Goal: Information Seeking & Learning: Learn about a topic

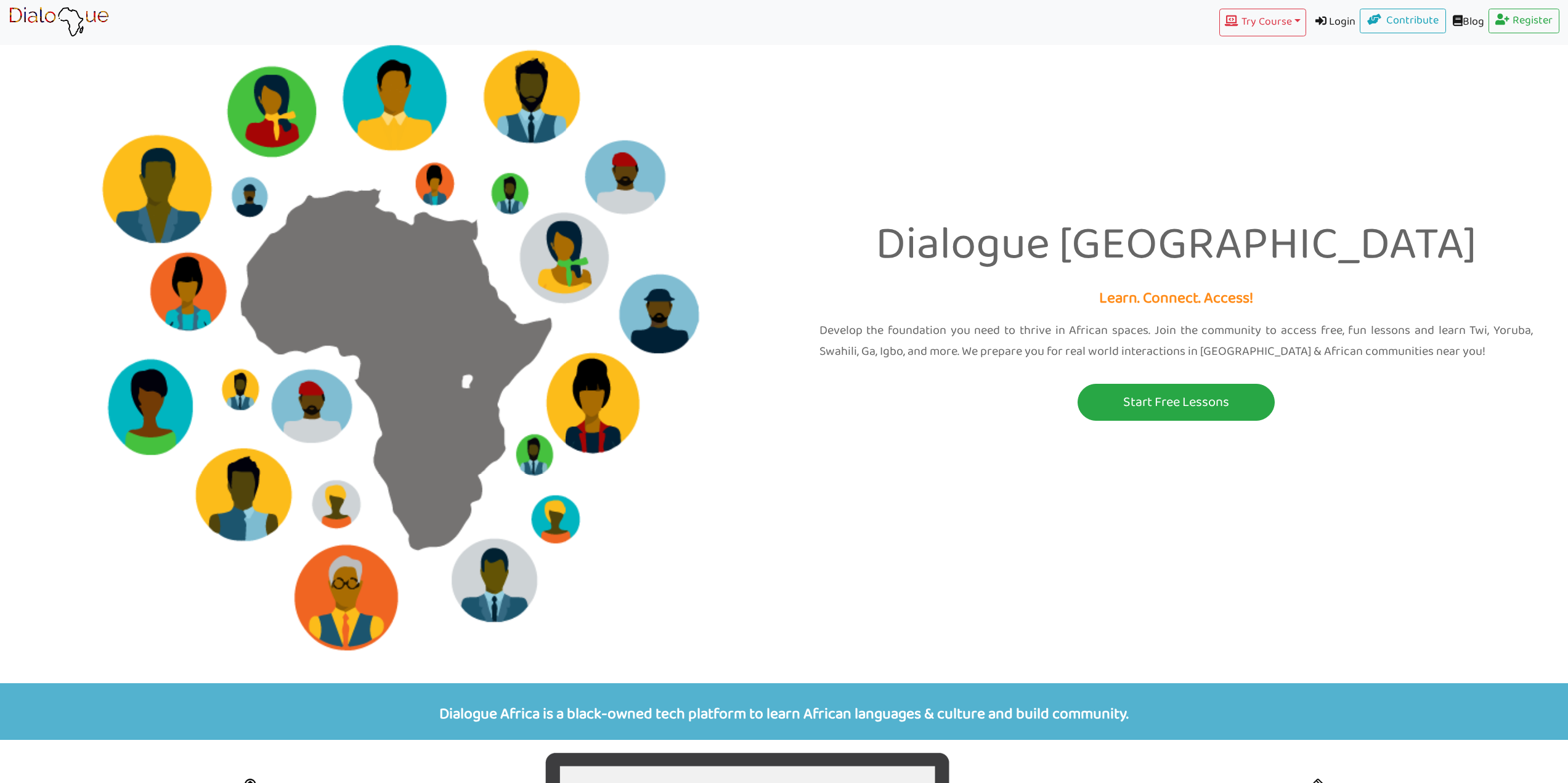
scroll to position [709, 0]
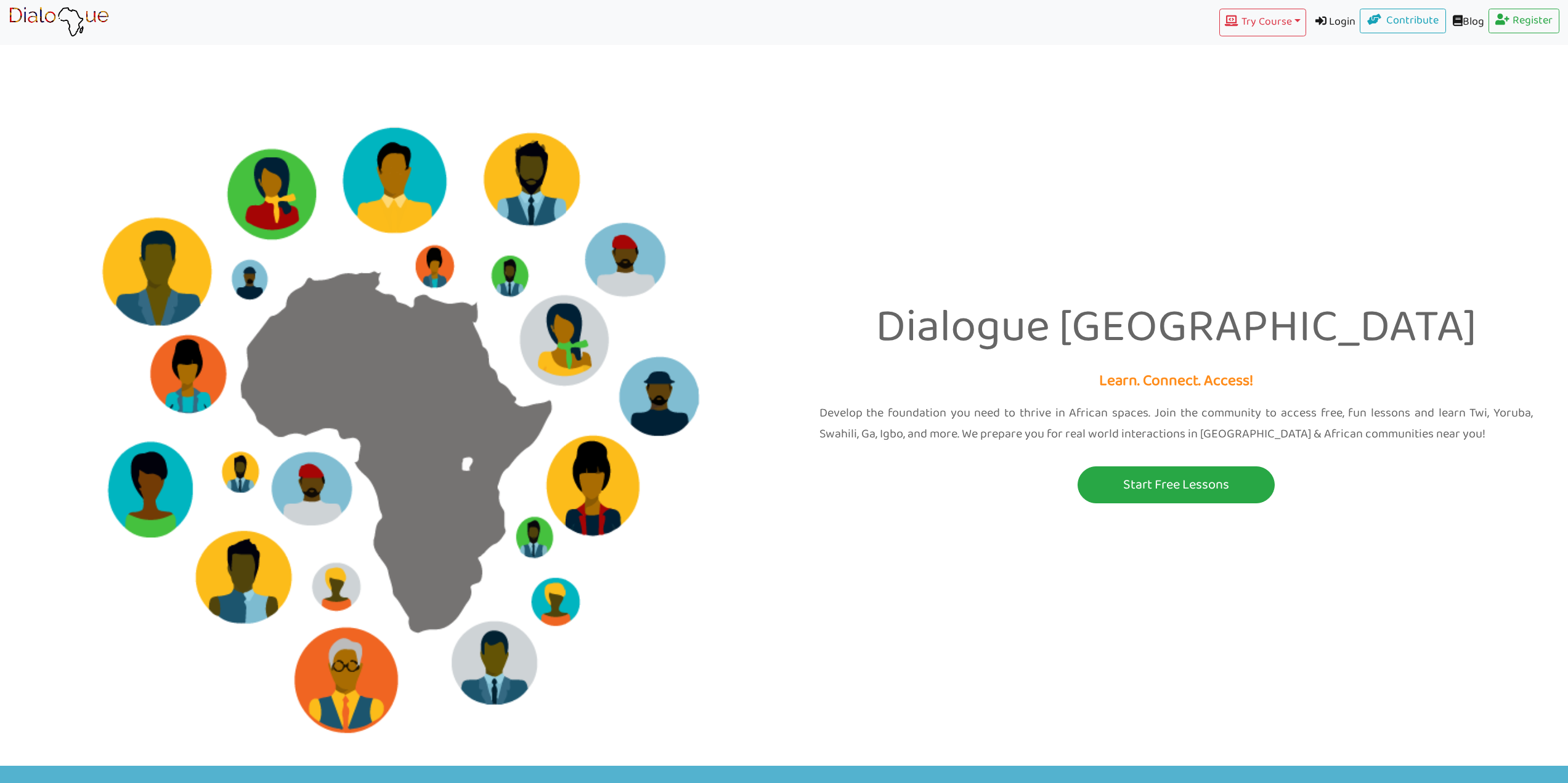
click at [1130, 202] on div "Dialogue Africa Learn. Connect. Access! Develop the foundation you need to thri…" at bounding box center [784, 382] width 1568 height 765
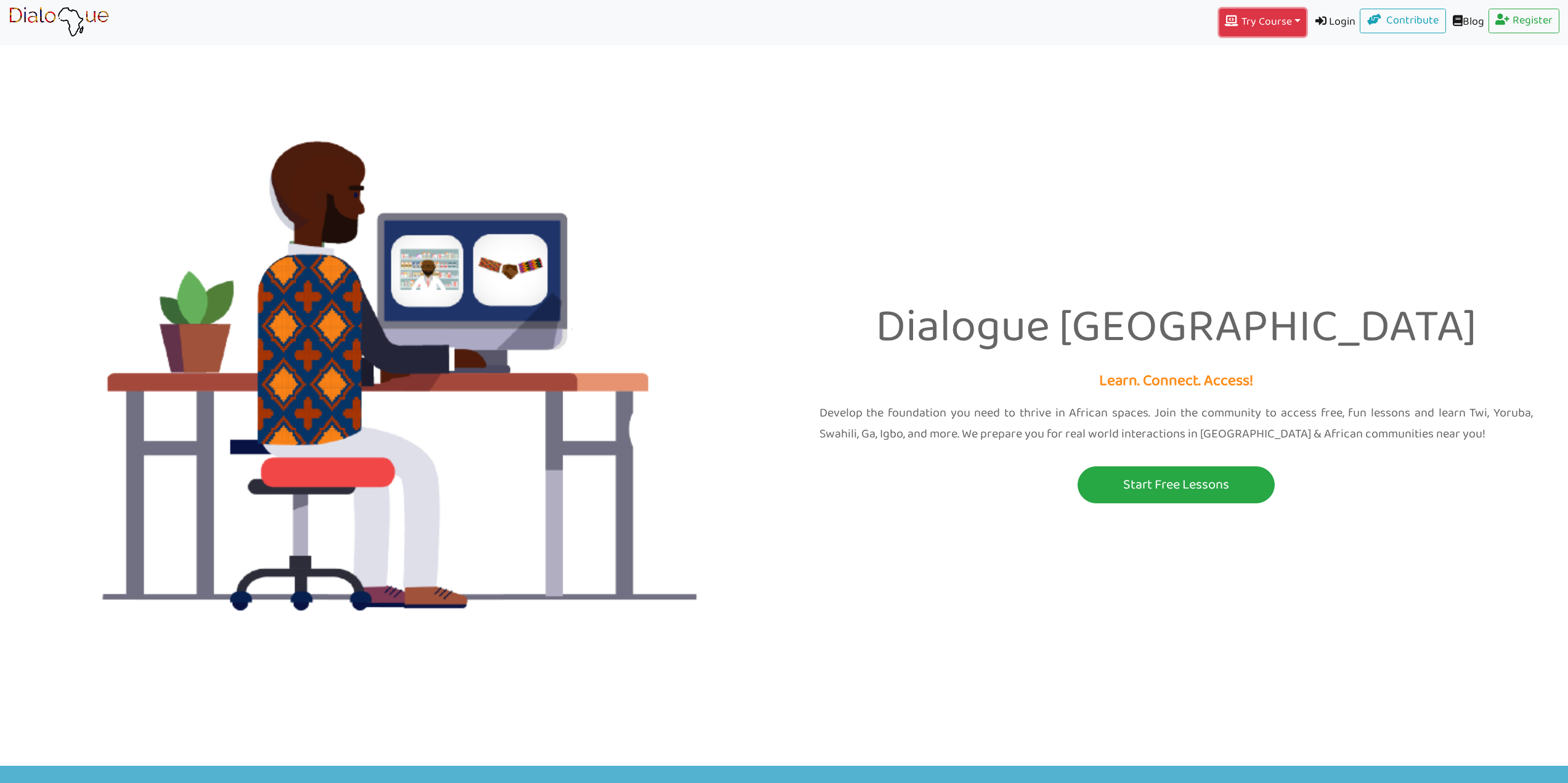
click at [1244, 19] on button "Try Course Toggle Dropdown" at bounding box center [1262, 22] width 87 height 28
click at [1254, 55] on button "TWI" at bounding box center [1262, 52] width 85 height 21
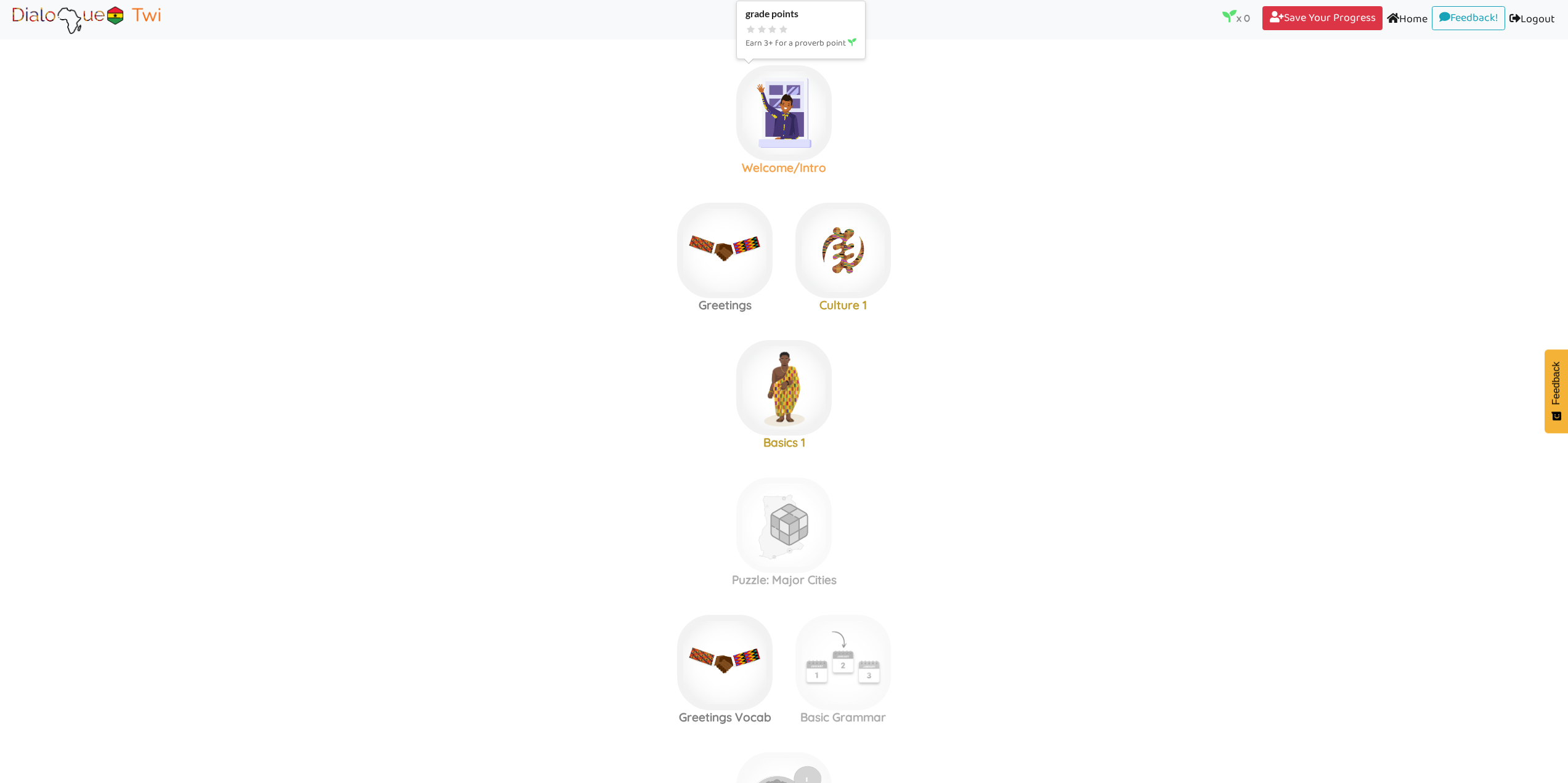
click at [778, 114] on img at bounding box center [784, 113] width 96 height 96
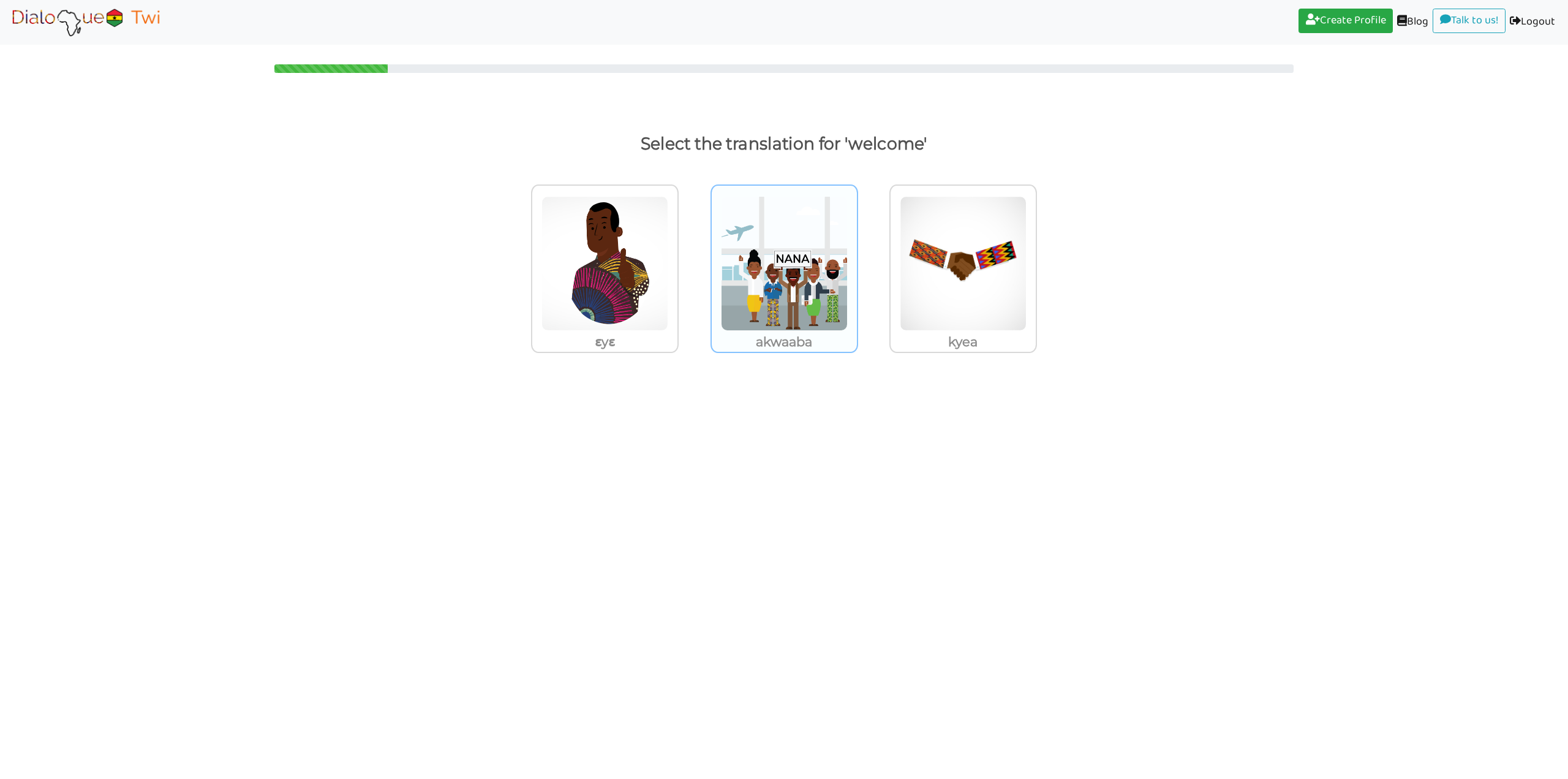
click at [809, 279] on img at bounding box center [784, 263] width 127 height 135
click at [857, 261] on input "akwaaba" at bounding box center [861, 256] width 9 height 9
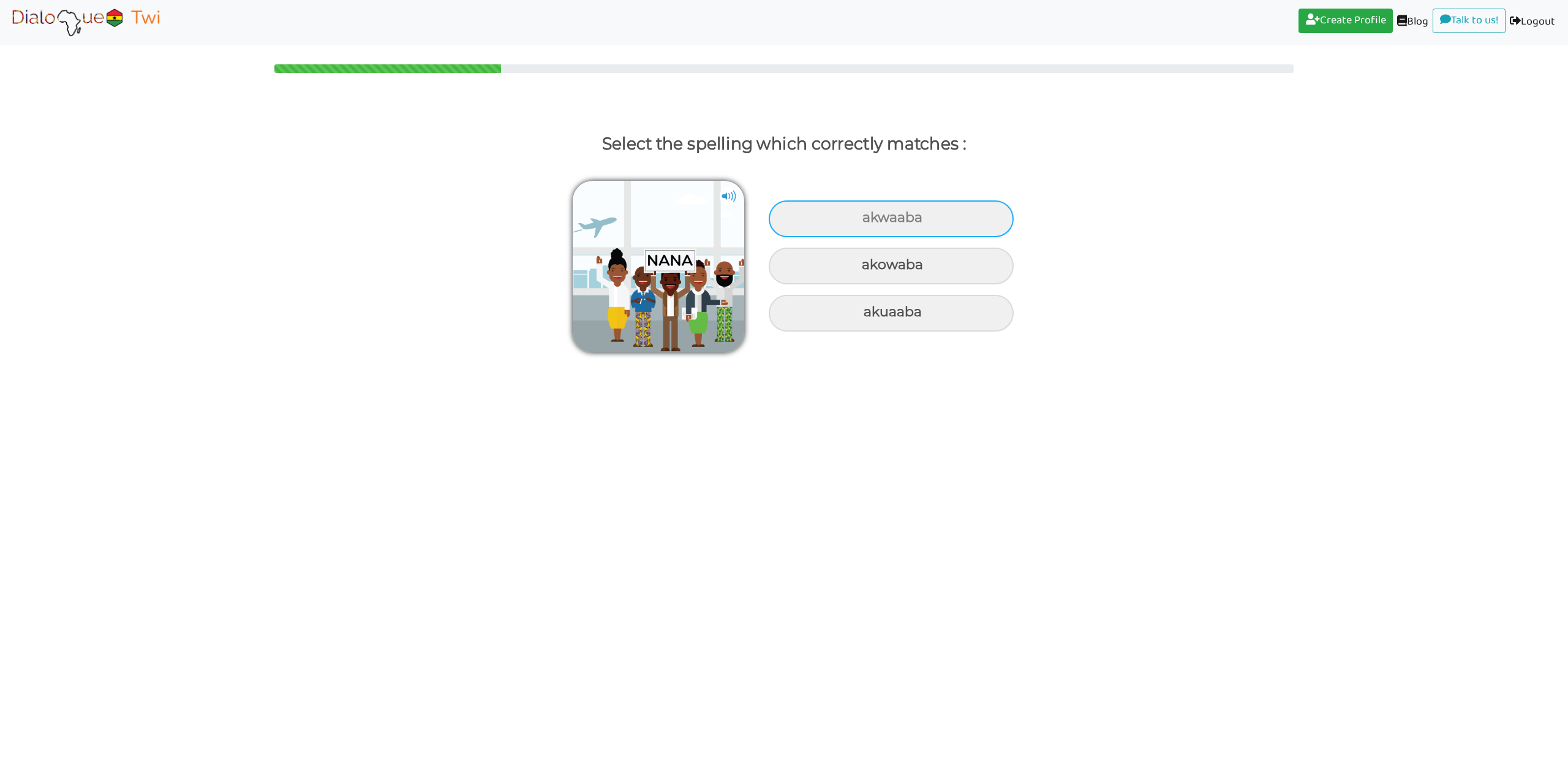
click at [830, 219] on div "akwaaba" at bounding box center [891, 219] width 245 height 37
click at [860, 219] on input "akwaaba" at bounding box center [864, 218] width 8 height 8
radio input "true"
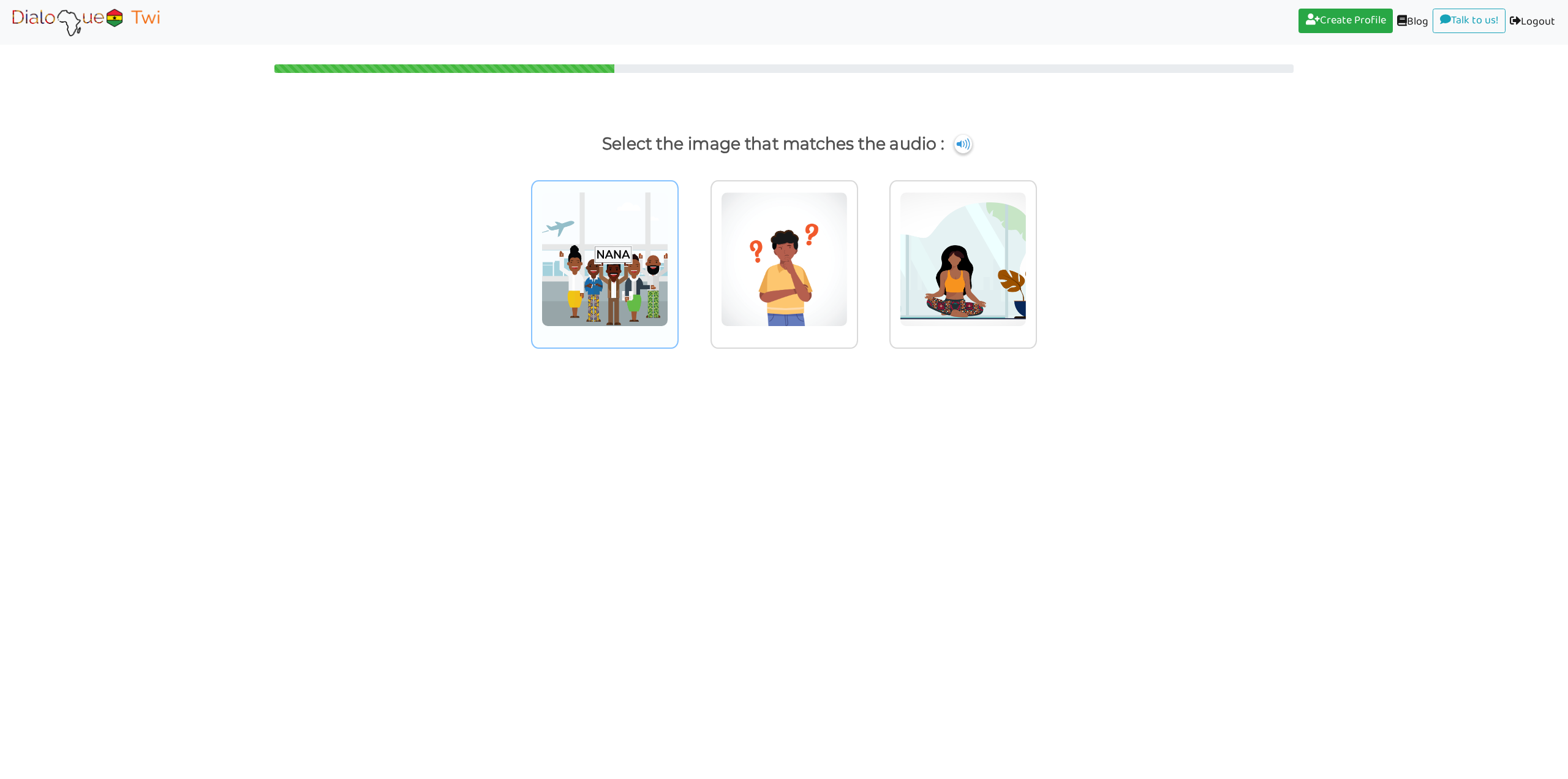
click at [601, 288] on img at bounding box center [605, 258] width 127 height 135
click at [677, 256] on input "radio" at bounding box center [682, 251] width 9 height 9
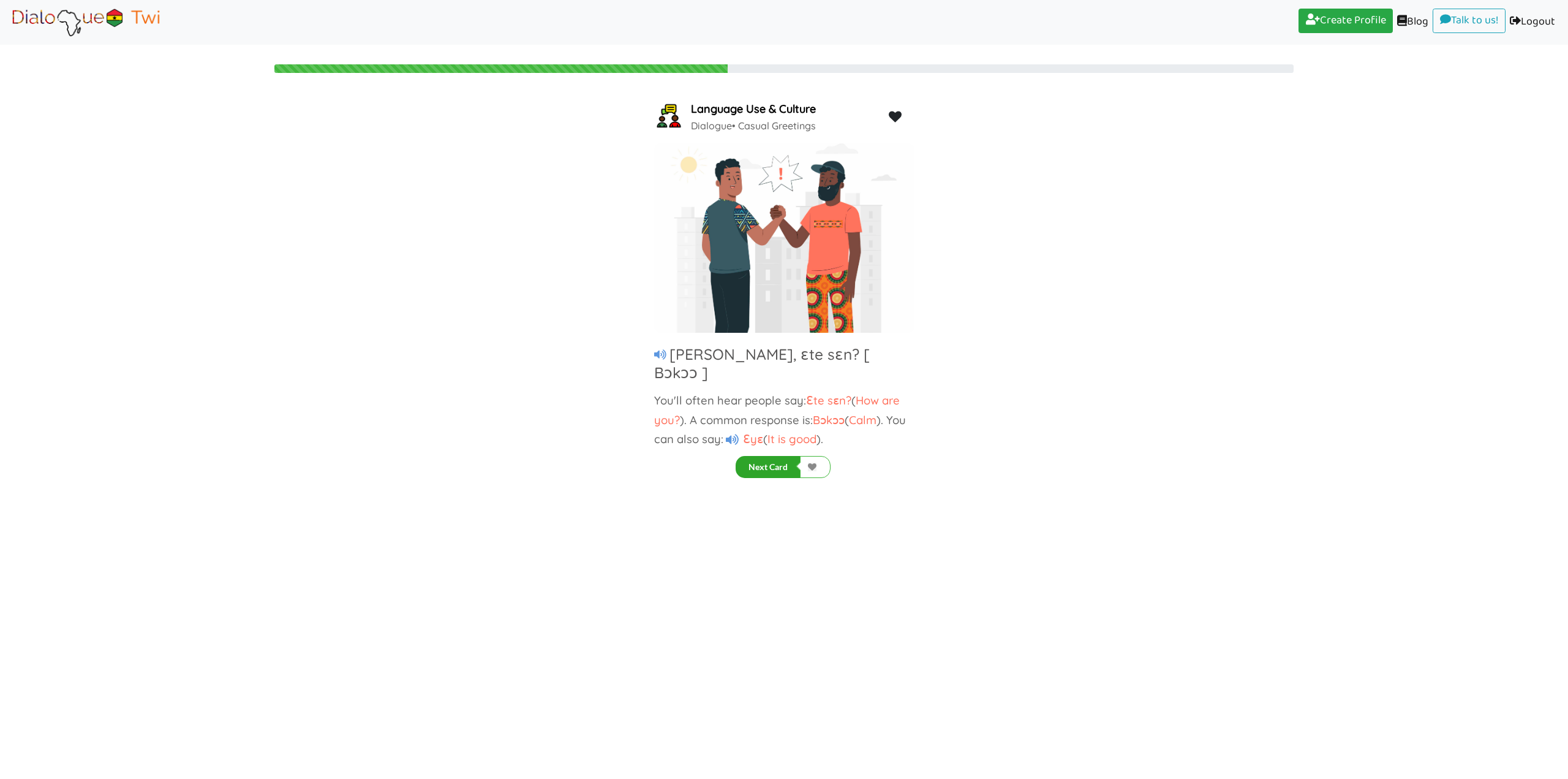
click at [769, 468] on button "Next Card" at bounding box center [768, 466] width 65 height 22
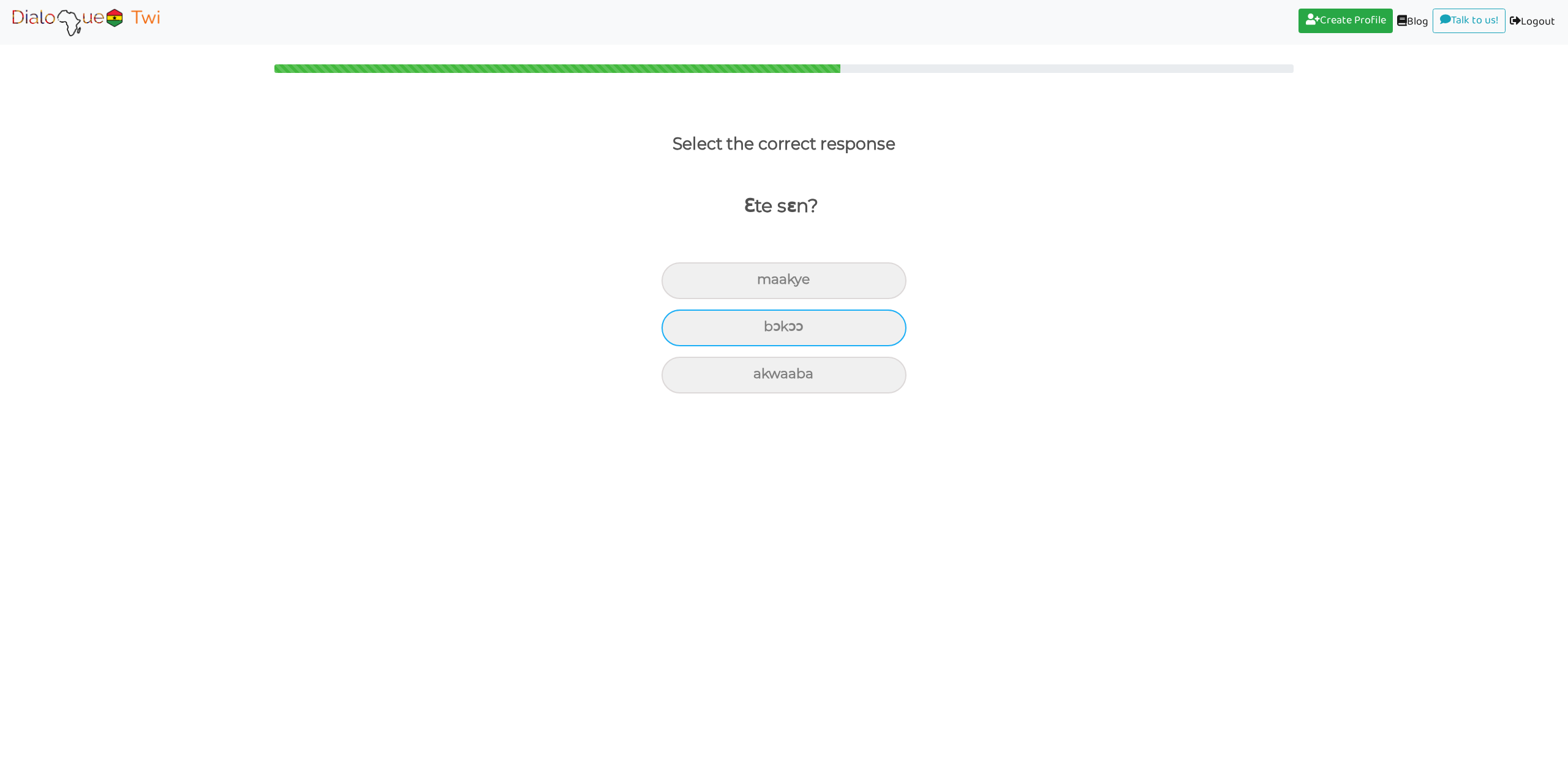
click at [770, 330] on div "bɔkɔɔ" at bounding box center [784, 328] width 245 height 37
click at [770, 330] on input "bɔkɔɔ" at bounding box center [769, 327] width 8 height 8
radio input "true"
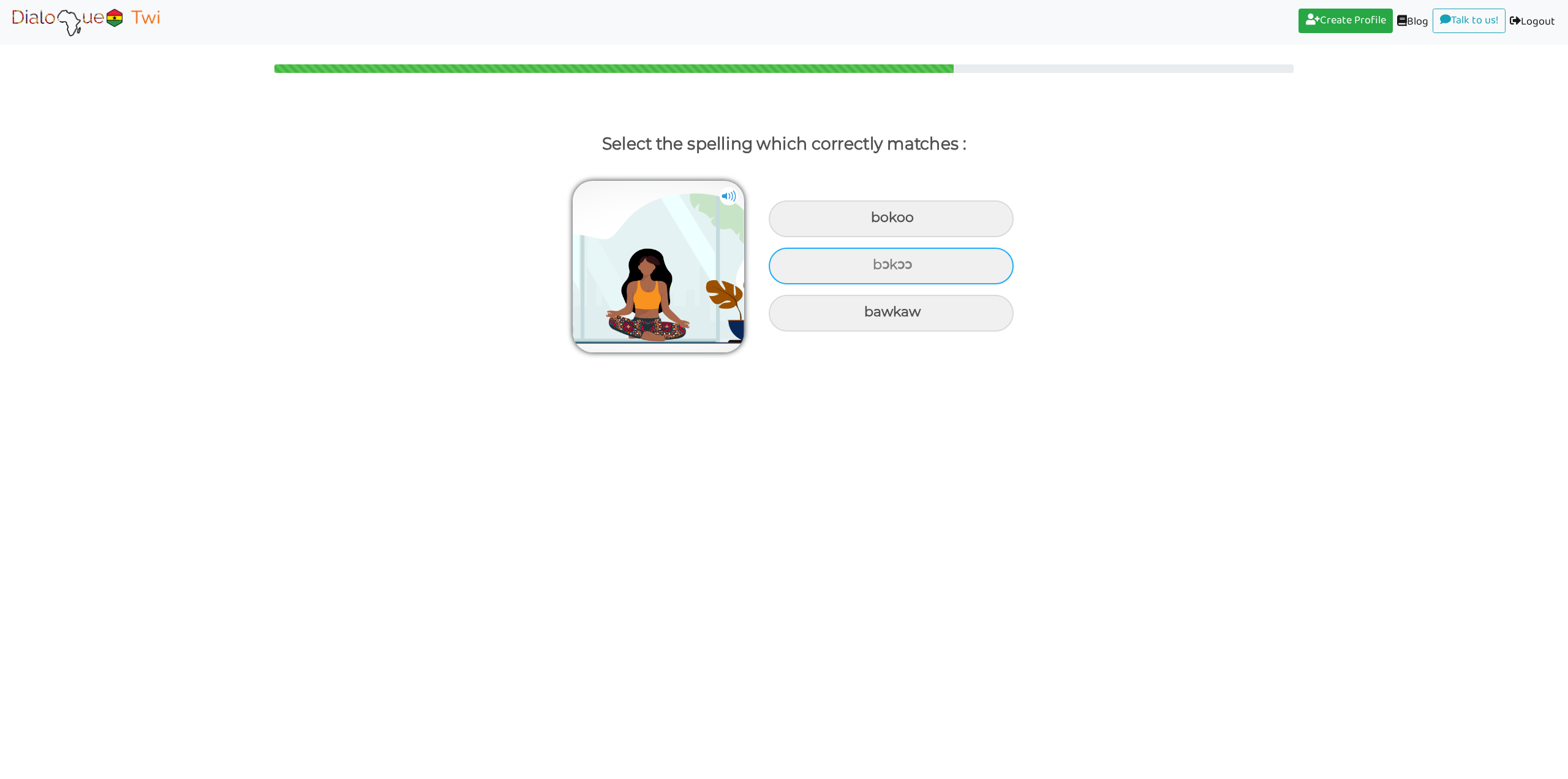
click at [832, 264] on div "bɔkɔɔ" at bounding box center [891, 266] width 245 height 37
click at [870, 264] on input "bɔkɔɔ" at bounding box center [875, 265] width 8 height 8
radio input "true"
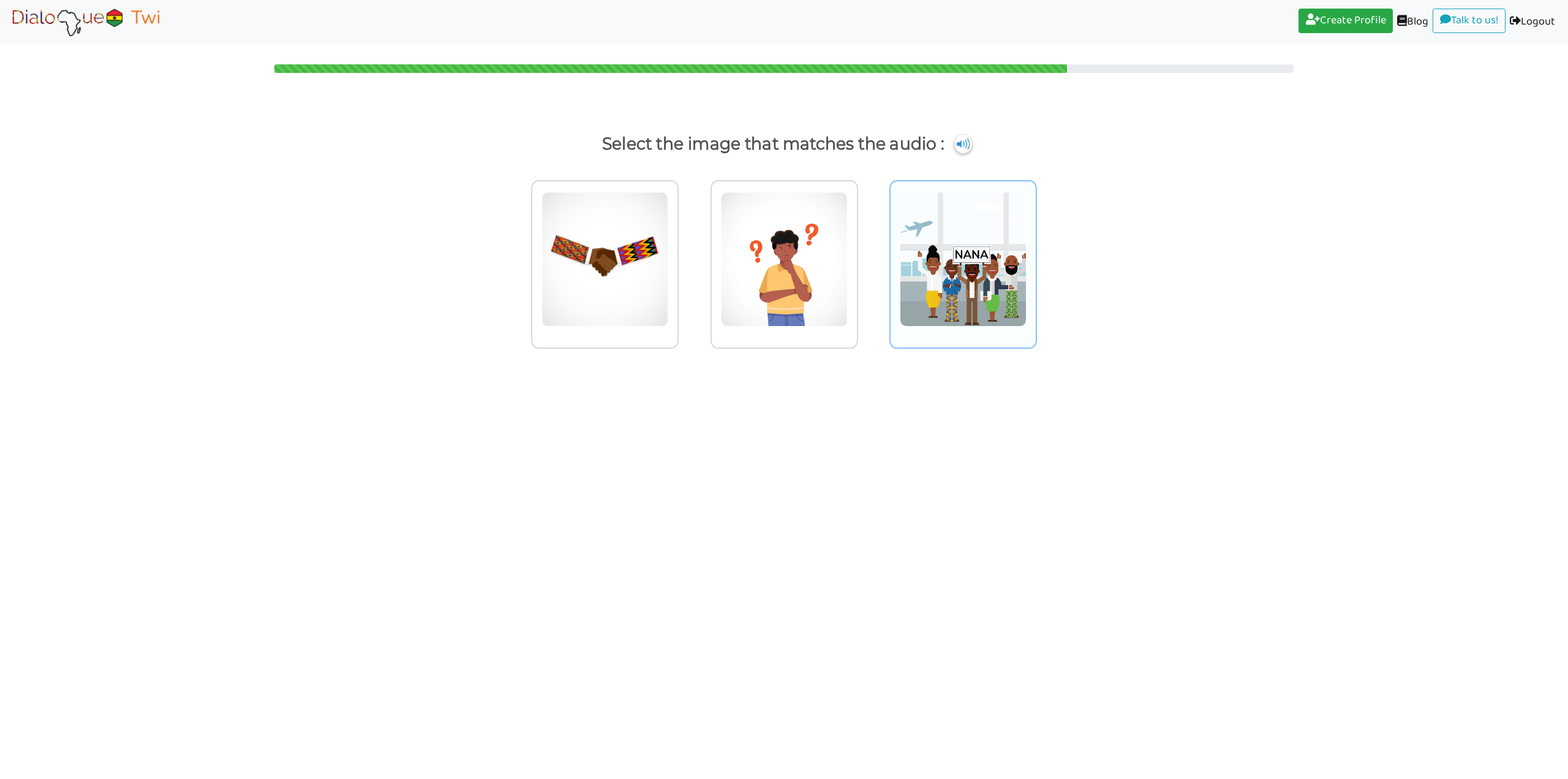
click at [954, 281] on img at bounding box center [963, 258] width 127 height 135
click at [1036, 256] on input "radio" at bounding box center [1040, 251] width 9 height 9
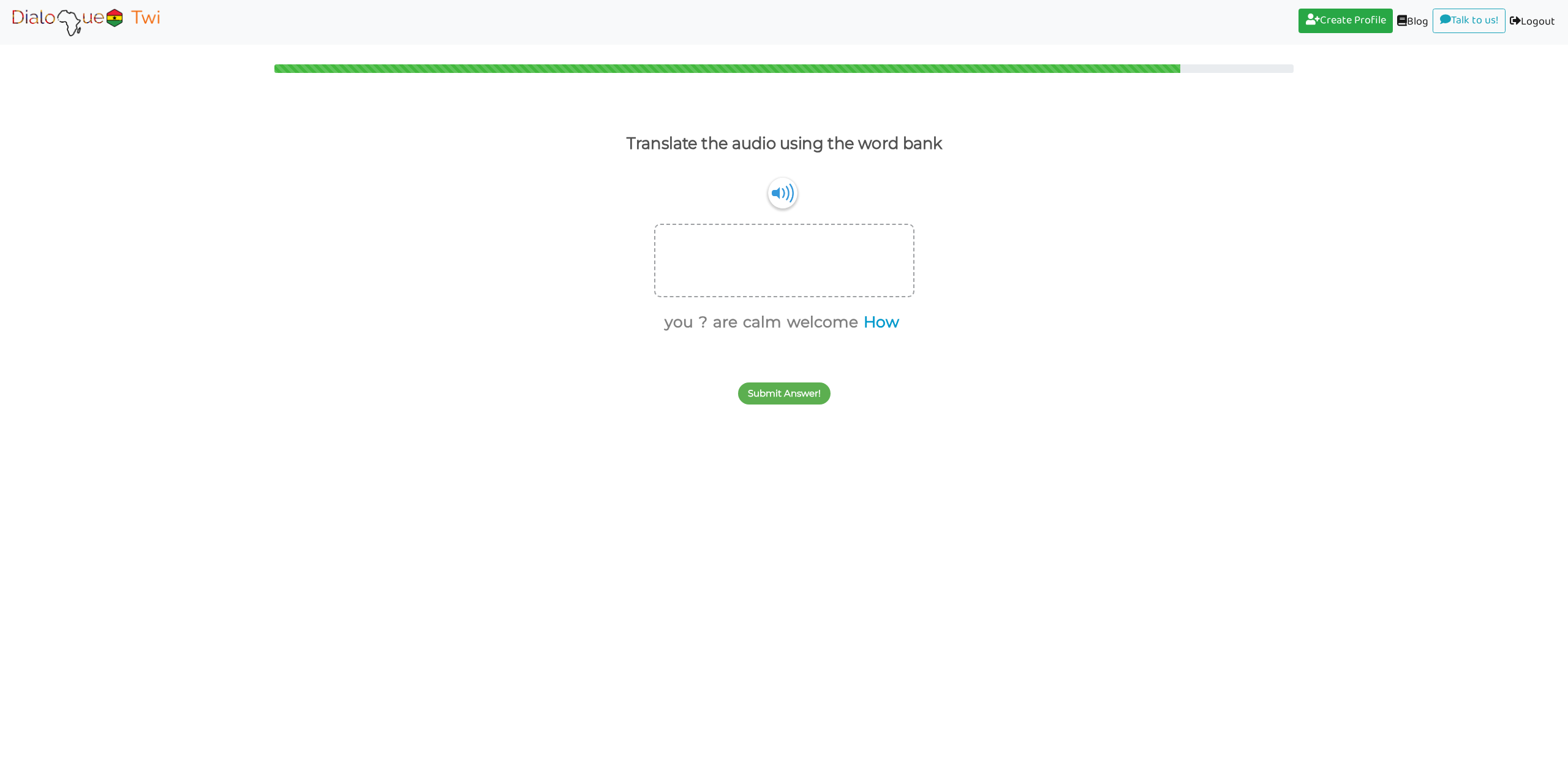
click at [885, 323] on button "How" at bounding box center [880, 323] width 40 height 23
click at [745, 320] on button "are" at bounding box center [743, 323] width 28 height 23
click at [714, 322] on button "you" at bounding box center [713, 323] width 33 height 23
click at [719, 323] on button "?" at bounding box center [718, 323] width 13 height 23
click at [783, 386] on div "Submit Answer!" at bounding box center [784, 386] width 1568 height 48
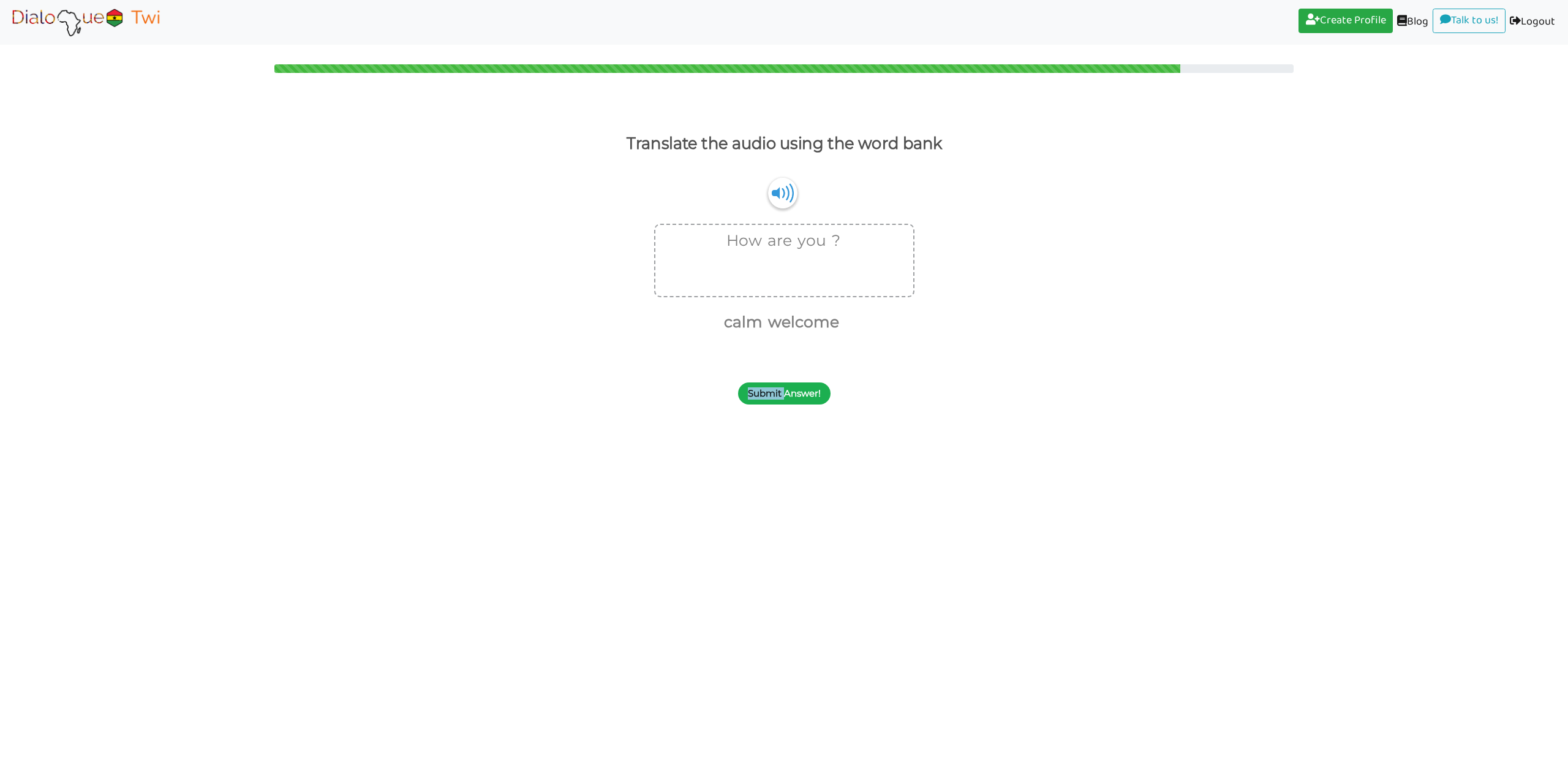
click at [786, 387] on button "Submit Answer!" at bounding box center [784, 393] width 93 height 22
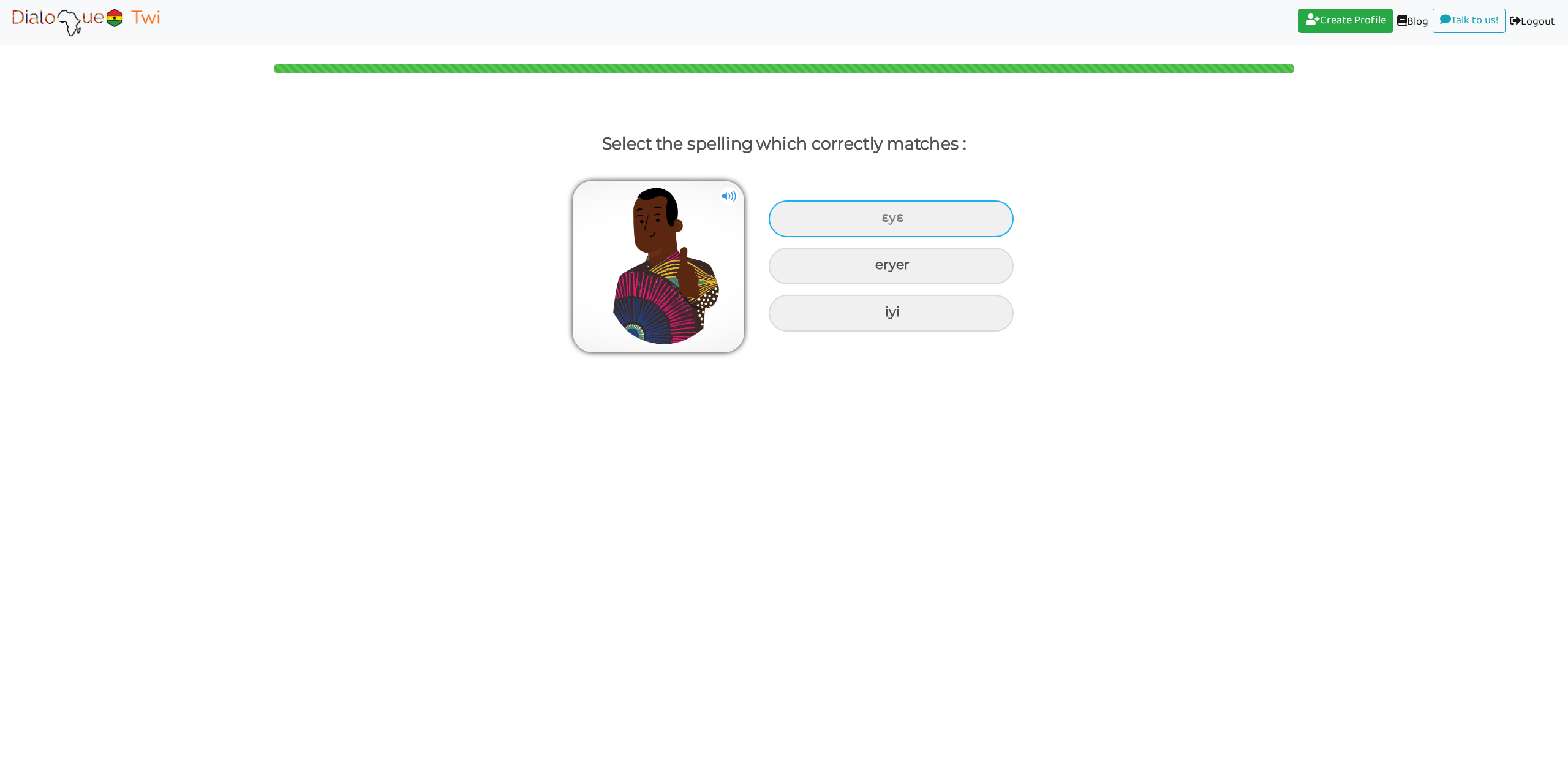
click at [896, 221] on div "ɛyɛ" at bounding box center [891, 219] width 245 height 37
click at [887, 221] on input "ɛyɛ" at bounding box center [883, 218] width 8 height 8
radio input "true"
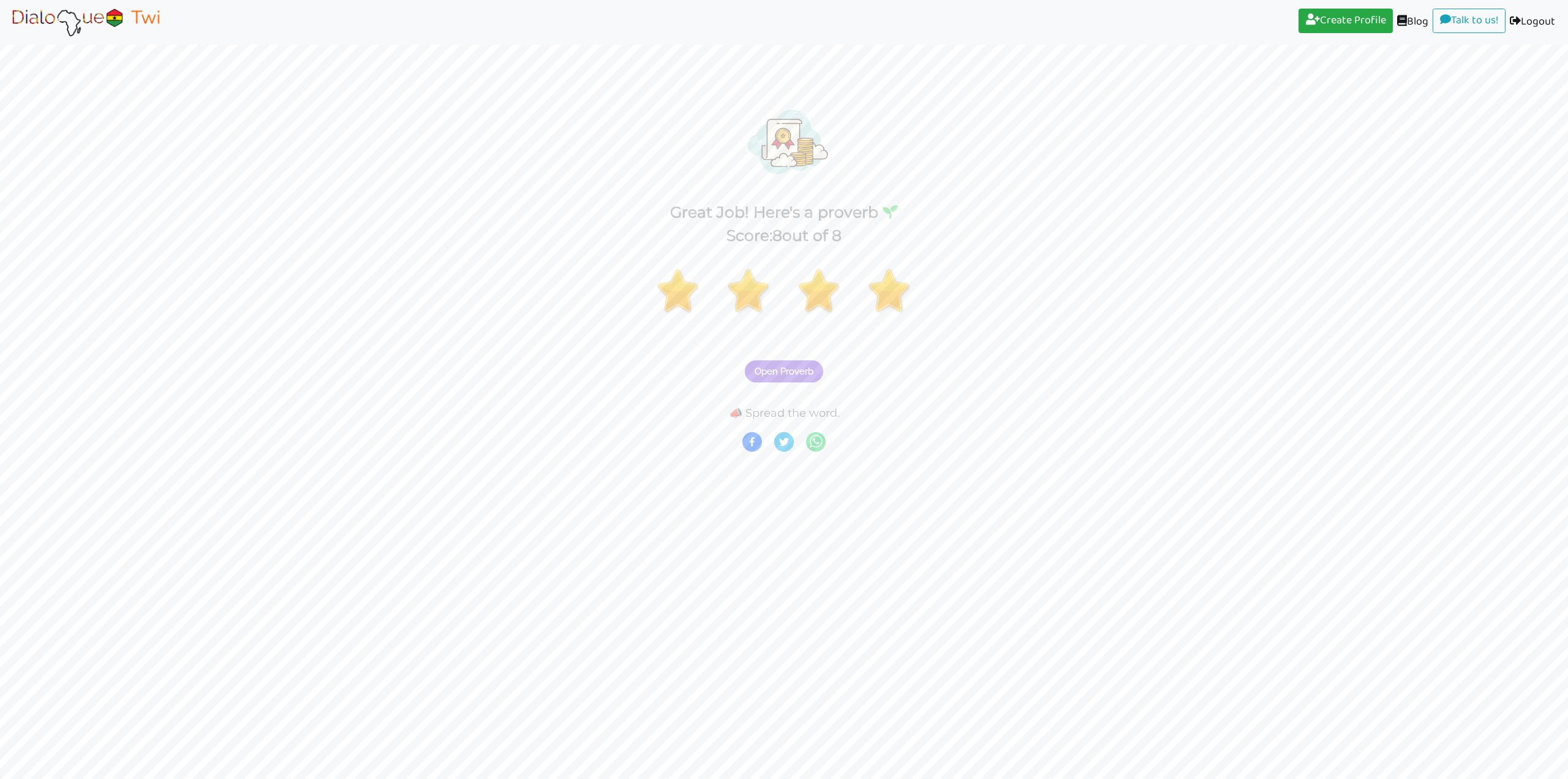
click at [806, 375] on span "Open Proverb" at bounding box center [784, 371] width 58 height 11
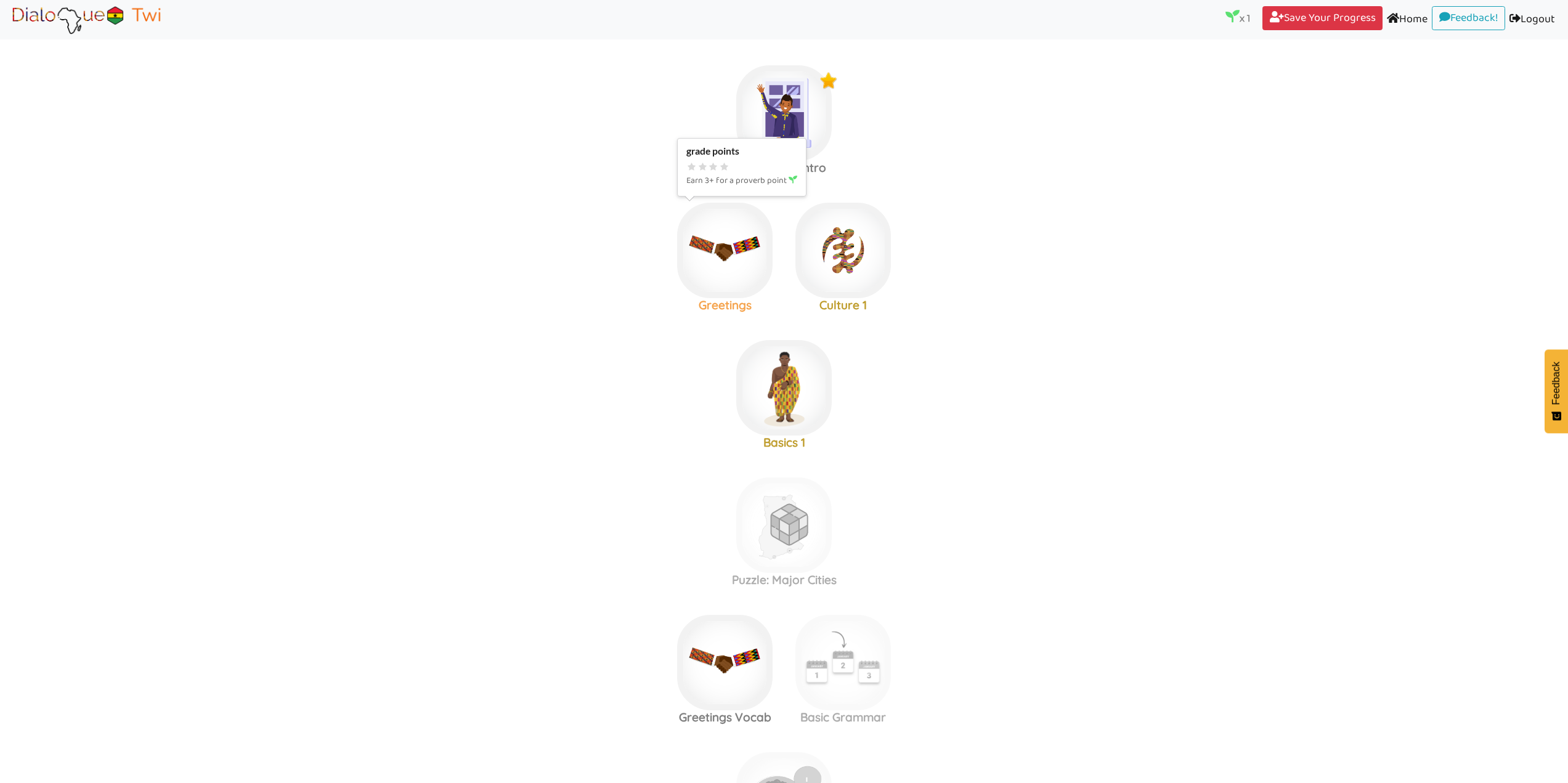
click at [716, 257] on img at bounding box center [725, 250] width 96 height 96
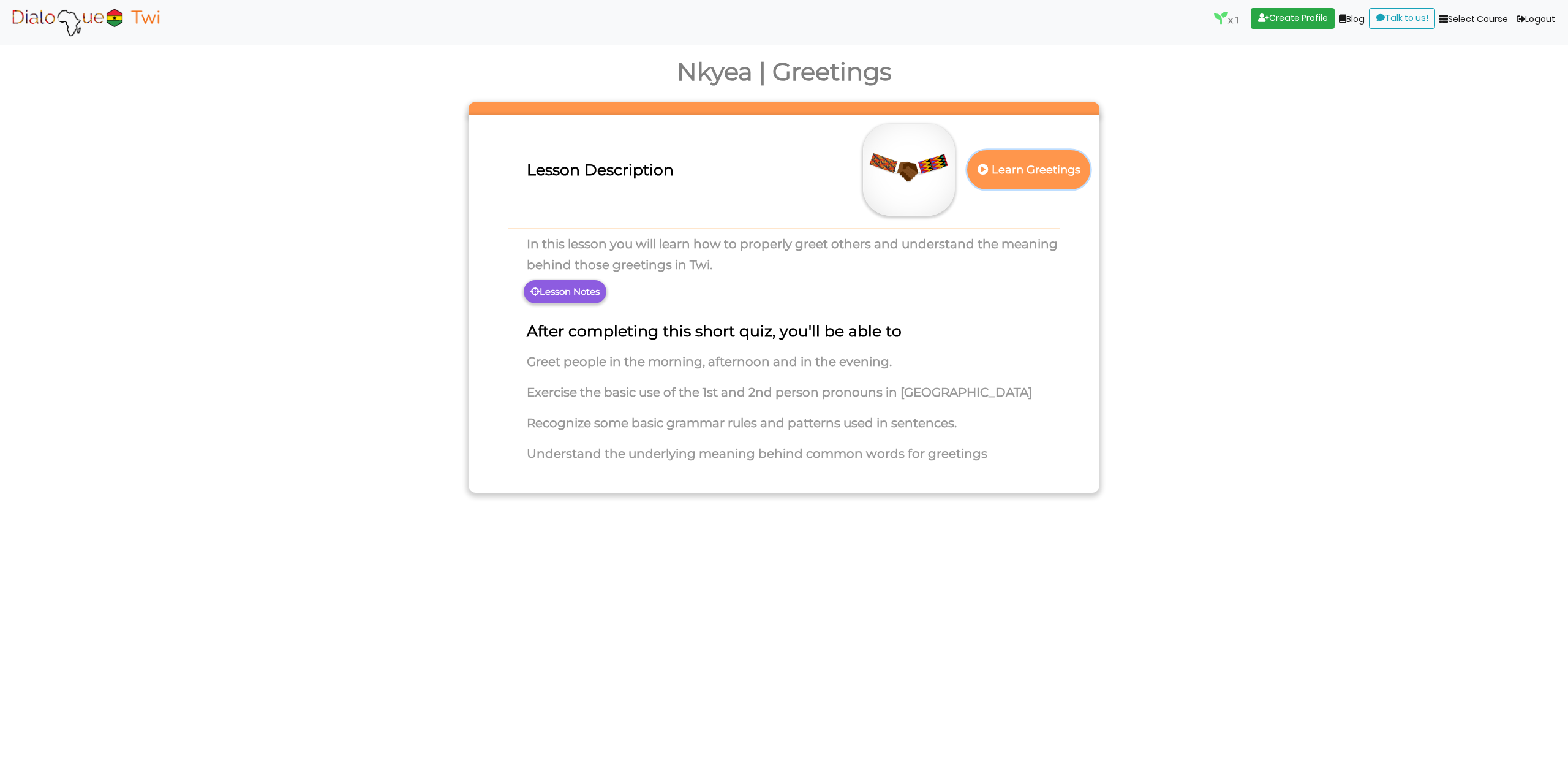
click at [1027, 170] on p "Learn Greetings" at bounding box center [1028, 170] width 108 height 30
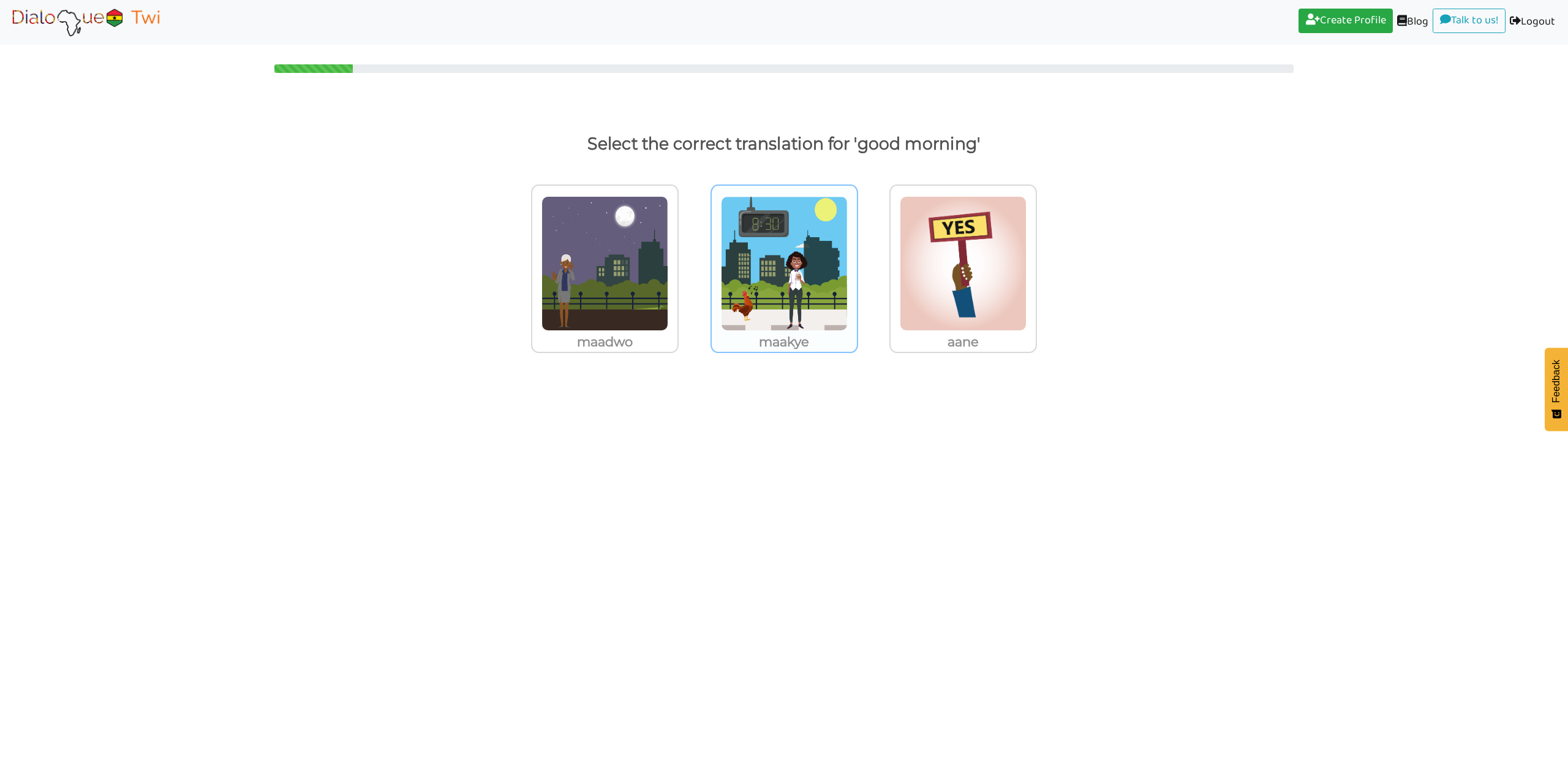
click at [812, 269] on img at bounding box center [784, 263] width 127 height 135
click at [857, 261] on input "maakye" at bounding box center [861, 256] width 9 height 9
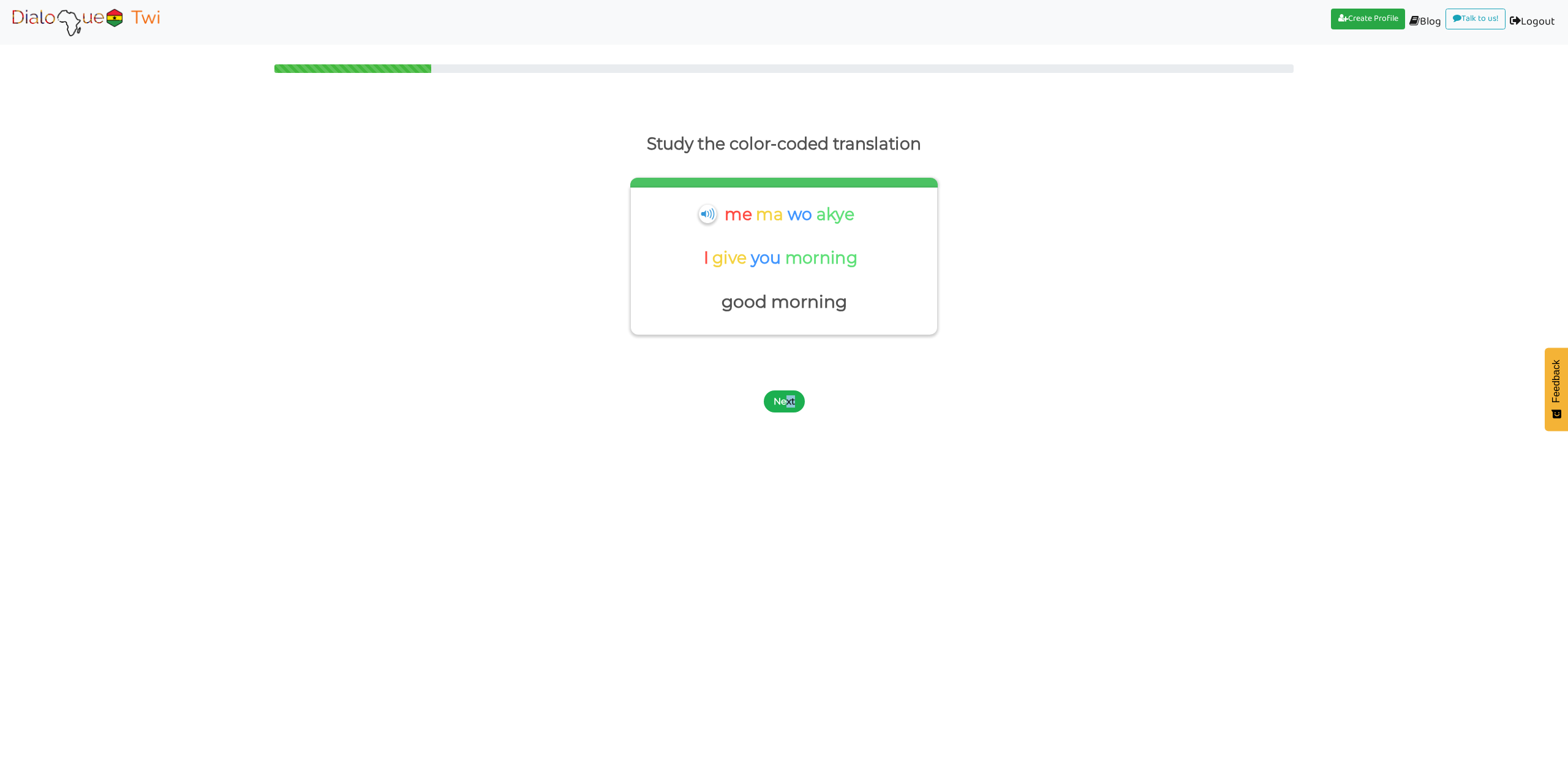
drag, startPoint x: 788, startPoint y: 413, endPoint x: 784, endPoint y: 407, distance: 7.2
click at [788, 412] on div "Next" at bounding box center [784, 395] width 1568 height 48
click at [793, 403] on button "Next" at bounding box center [784, 401] width 41 height 22
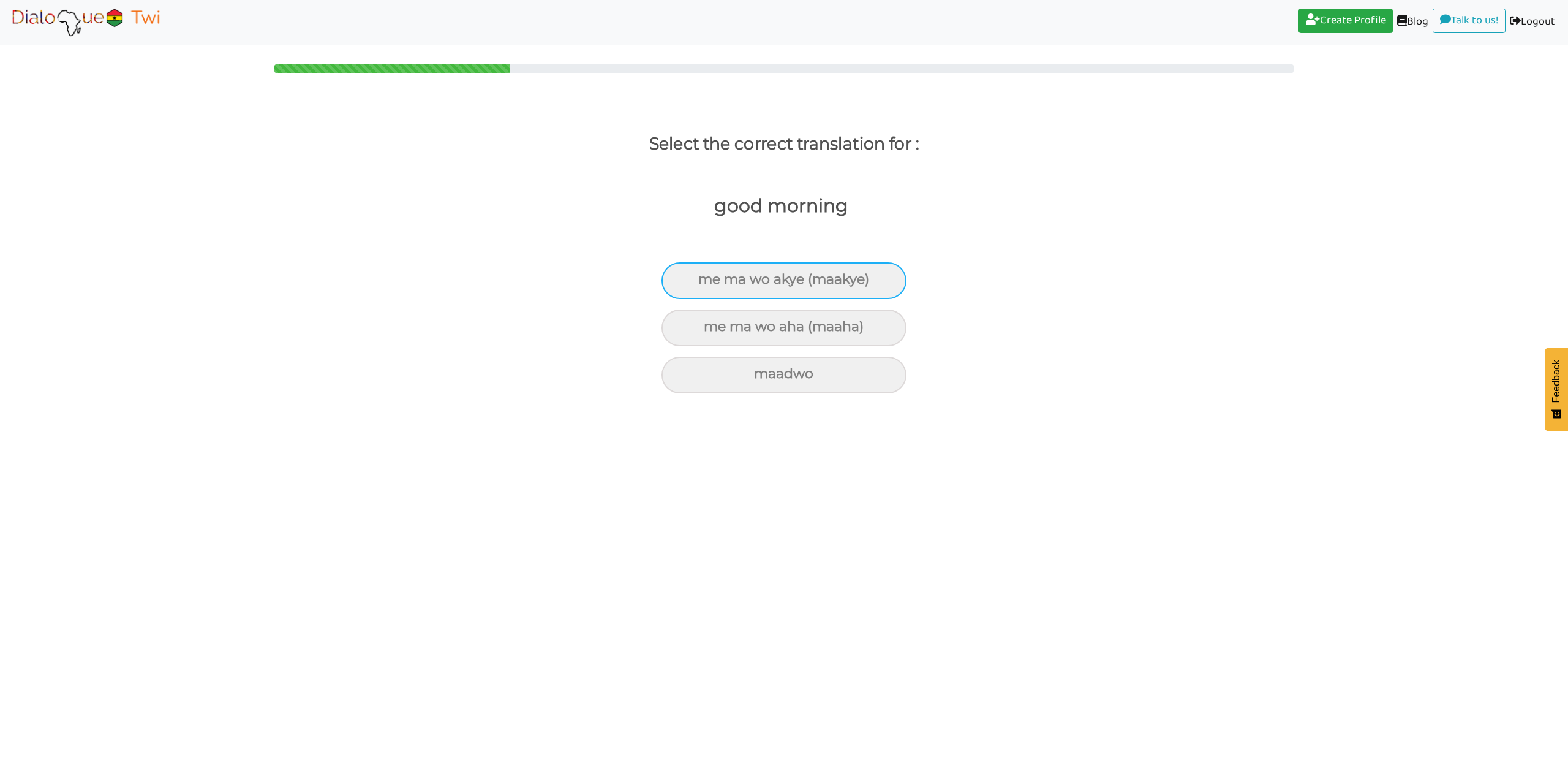
click at [803, 281] on div "me ma wo akye (maakye)" at bounding box center [784, 281] width 245 height 37
click at [708, 281] on input "me ma wo akye (maakye)" at bounding box center [703, 280] width 8 height 8
radio input "true"
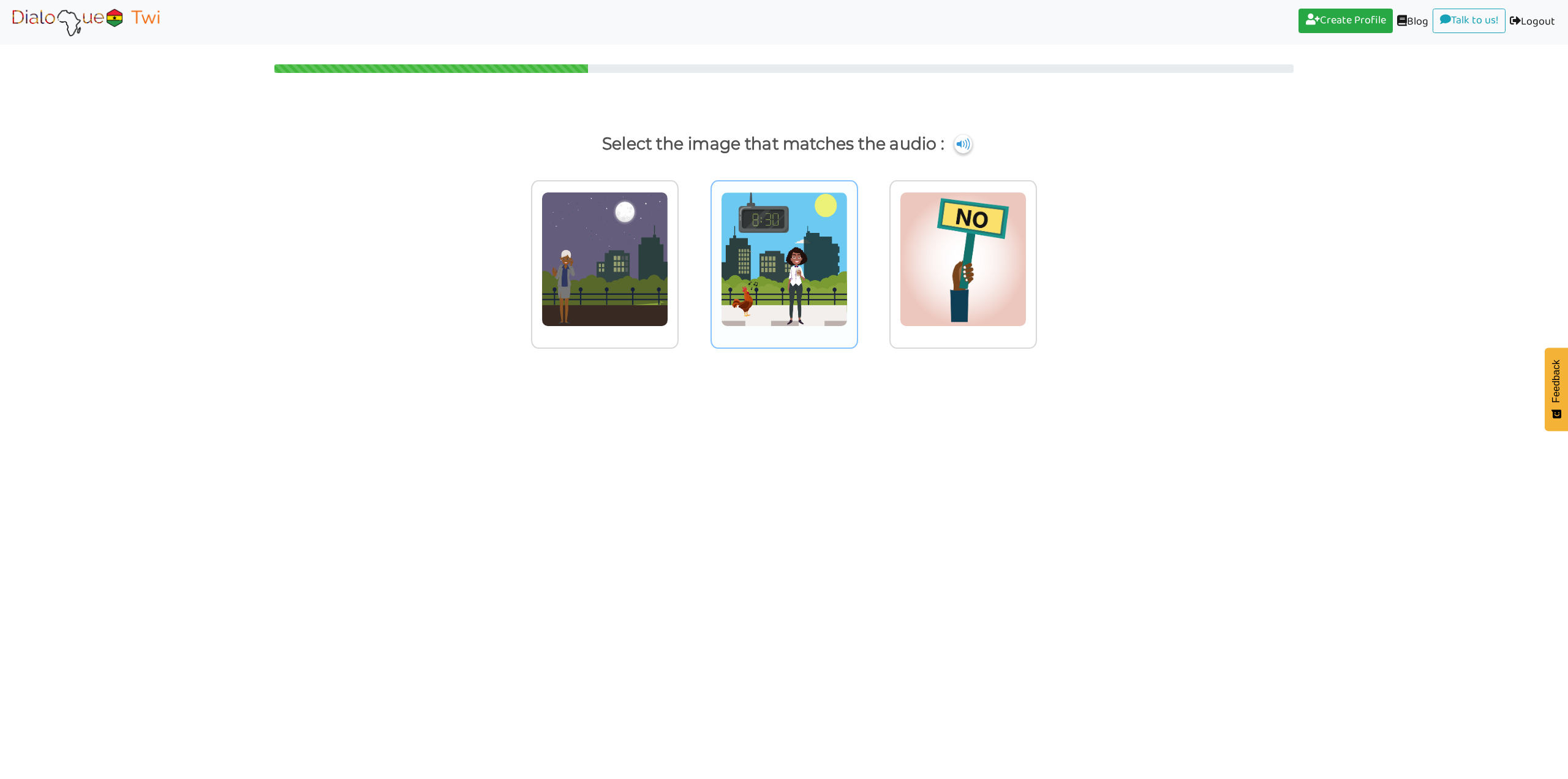
click at [814, 268] on img at bounding box center [784, 258] width 127 height 135
click at [857, 256] on input "radio" at bounding box center [861, 251] width 9 height 9
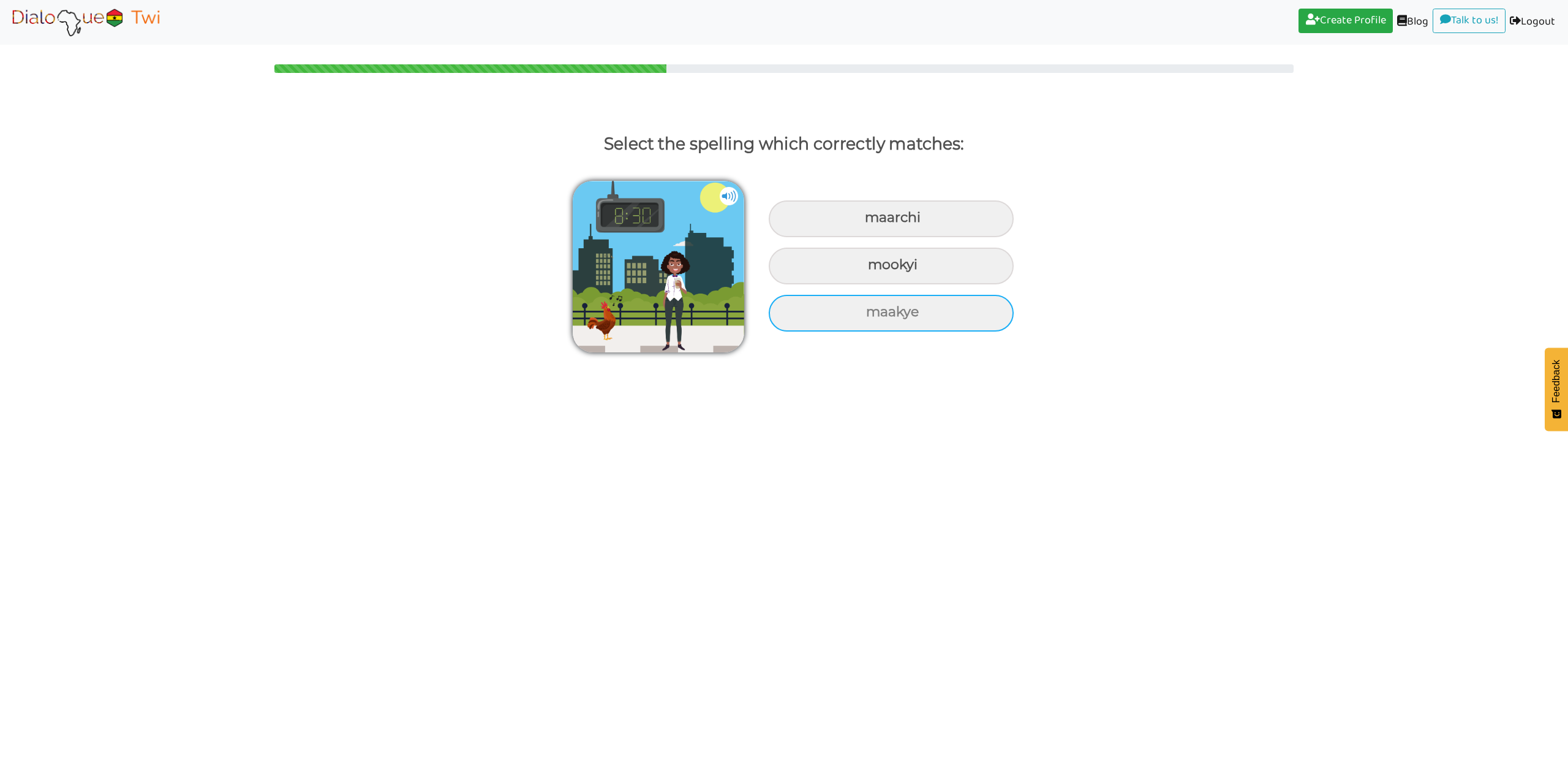
click at [815, 319] on div "maakye" at bounding box center [891, 313] width 245 height 37
click at [864, 316] on input "maakye" at bounding box center [868, 313] width 8 height 8
radio input "true"
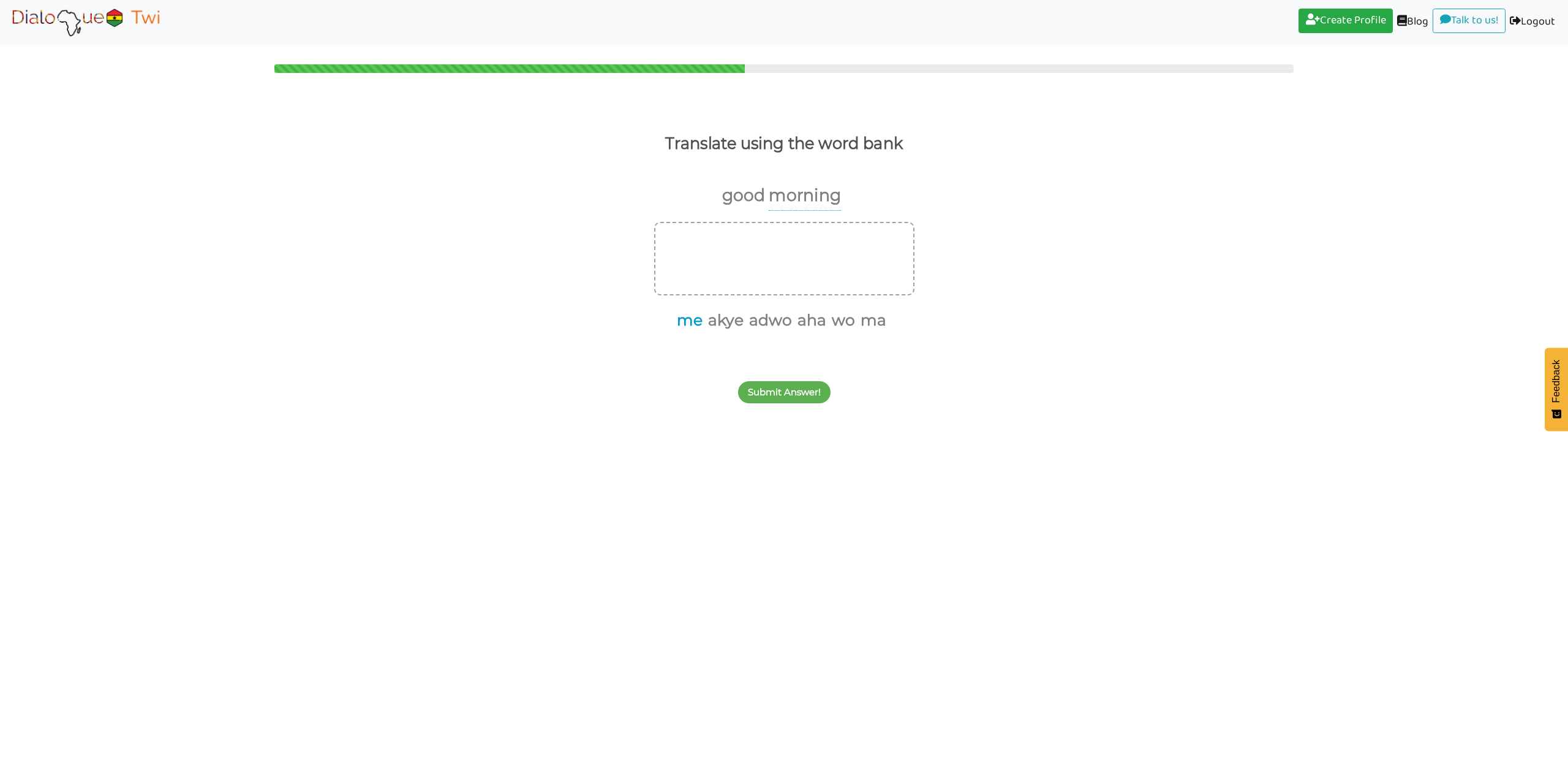
click at [697, 324] on button "me" at bounding box center [688, 320] width 30 height 23
click at [860, 321] on button "ma" at bounding box center [856, 320] width 30 height 23
click at [839, 316] on button "wo" at bounding box center [840, 320] width 28 height 23
click at [784, 324] on button "adwo" at bounding box center [783, 320] width 47 height 23
click at [799, 386] on button "Submit Answer!" at bounding box center [784, 392] width 93 height 22
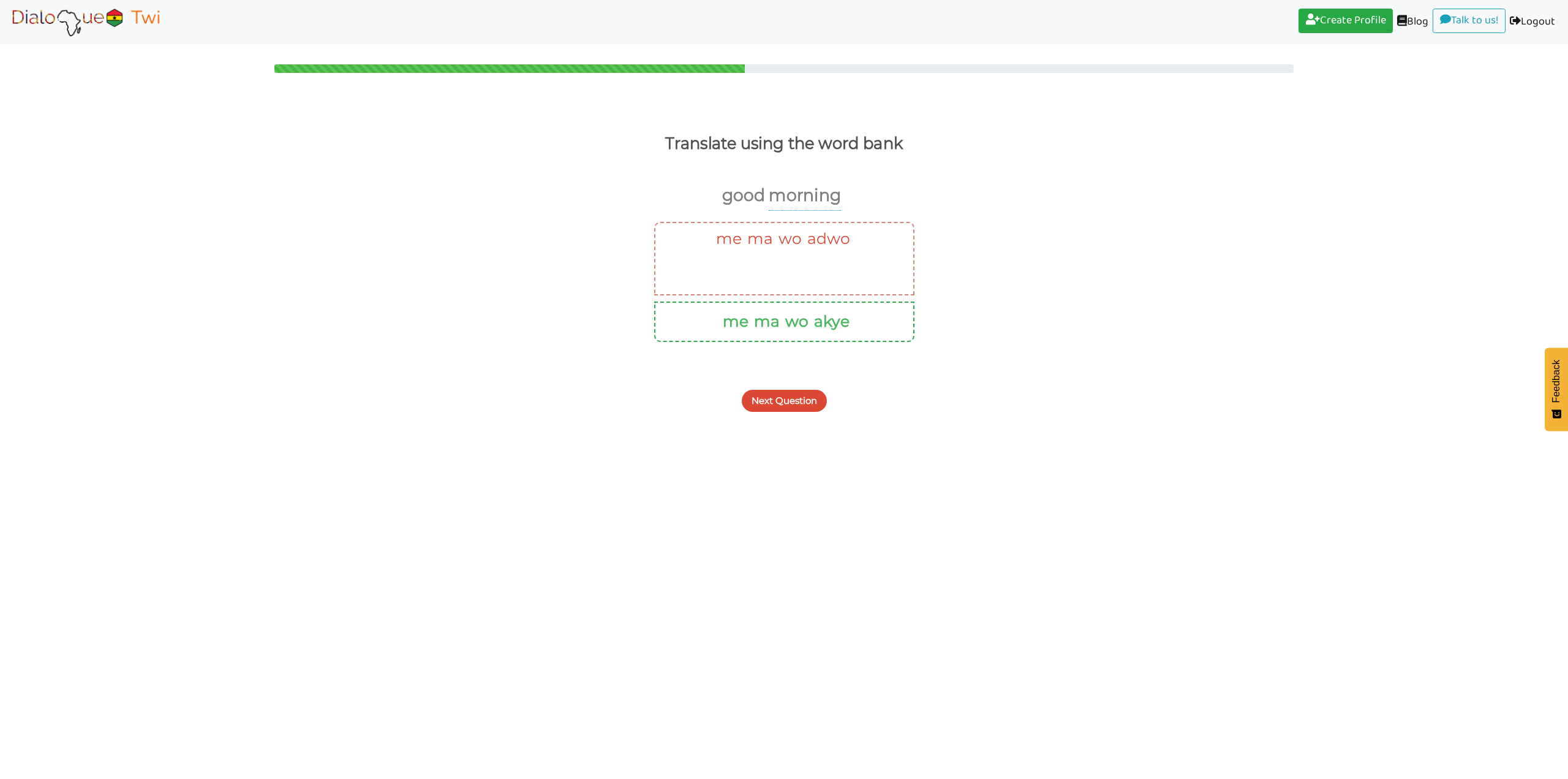
click at [823, 318] on button "akye" at bounding box center [830, 322] width 40 height 23
click at [807, 399] on button "Next Question" at bounding box center [784, 400] width 85 height 22
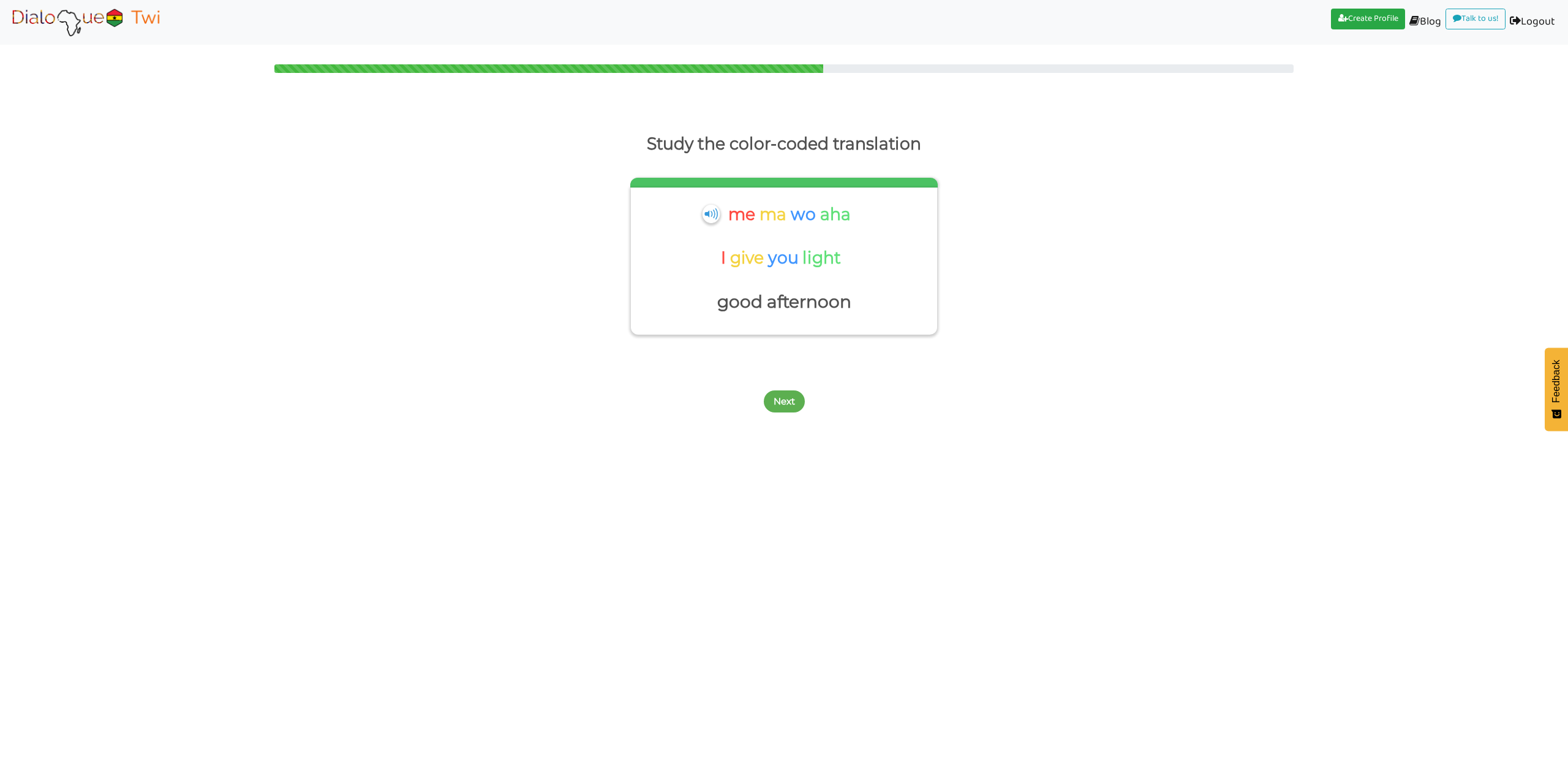
drag, startPoint x: 777, startPoint y: 404, endPoint x: 679, endPoint y: 357, distance: 108.7
click at [679, 357] on div "Study the color-coded translation me ma wo aha I give you light good afternoon …" at bounding box center [784, 261] width 1568 height 315
click at [784, 400] on button "Next" at bounding box center [784, 401] width 41 height 22
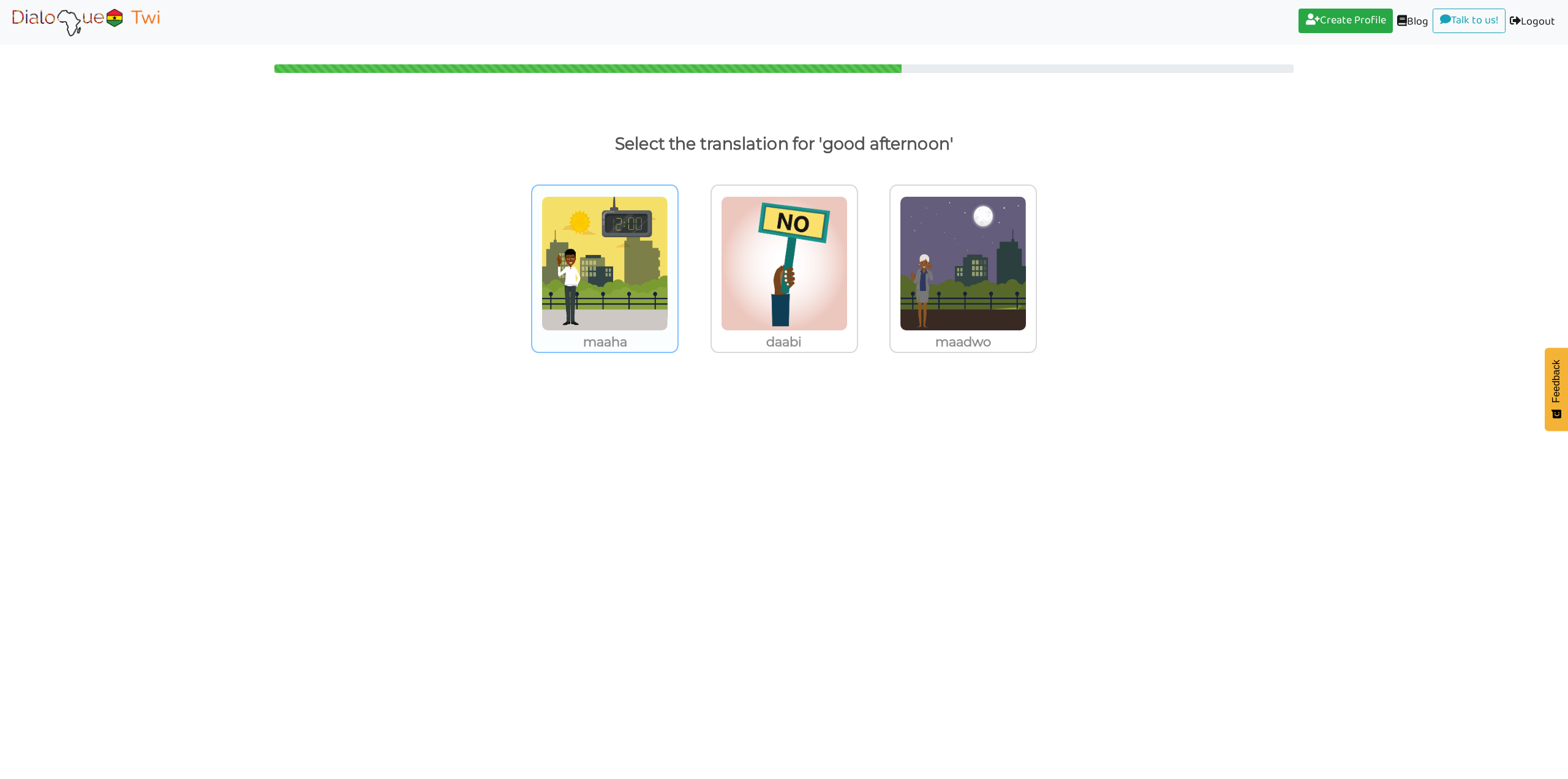
click at [638, 286] on img at bounding box center [605, 263] width 127 height 135
click at [677, 261] on input "maaha" at bounding box center [682, 256] width 9 height 9
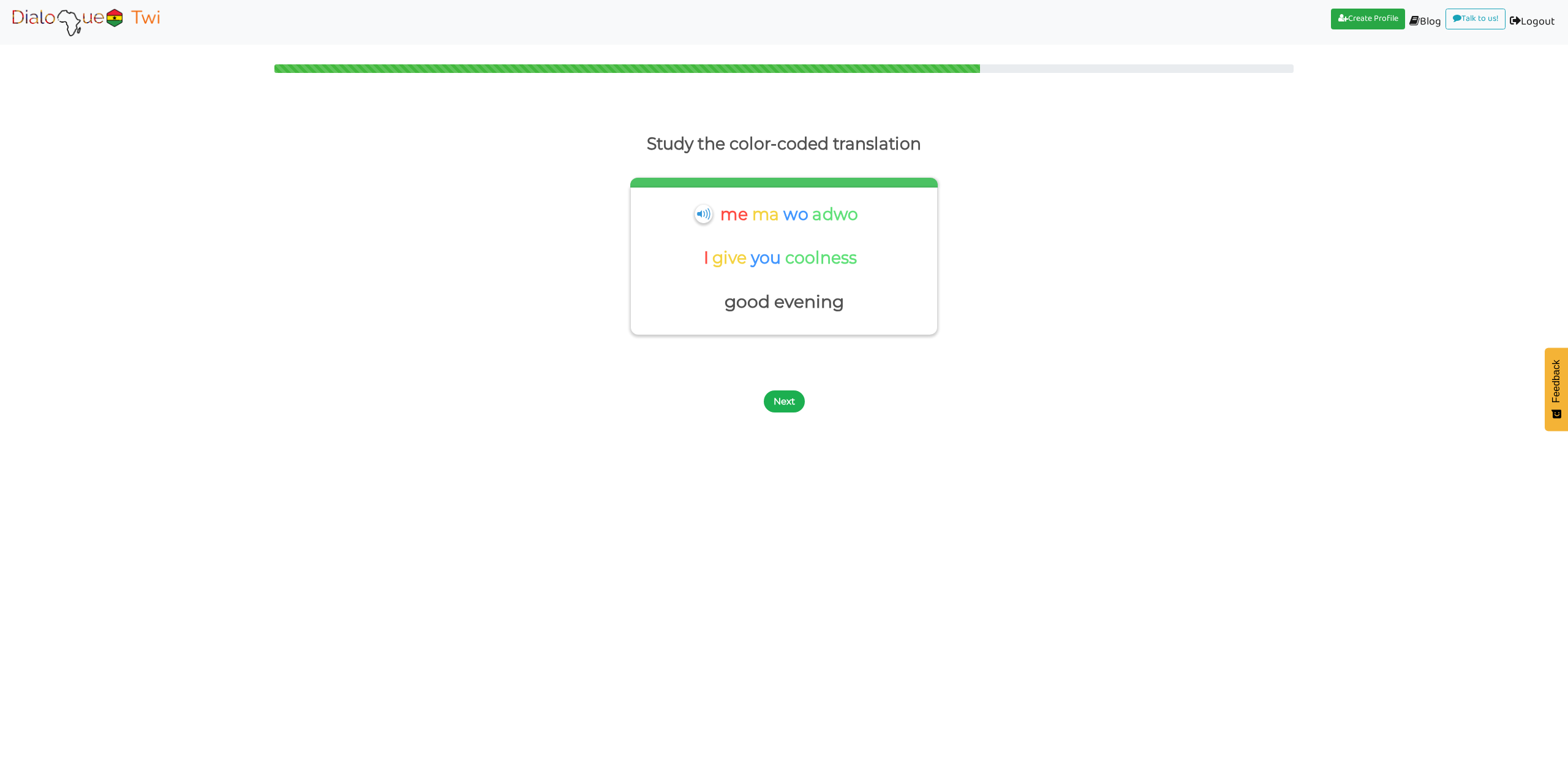
click at [791, 409] on button "Next" at bounding box center [784, 401] width 41 height 22
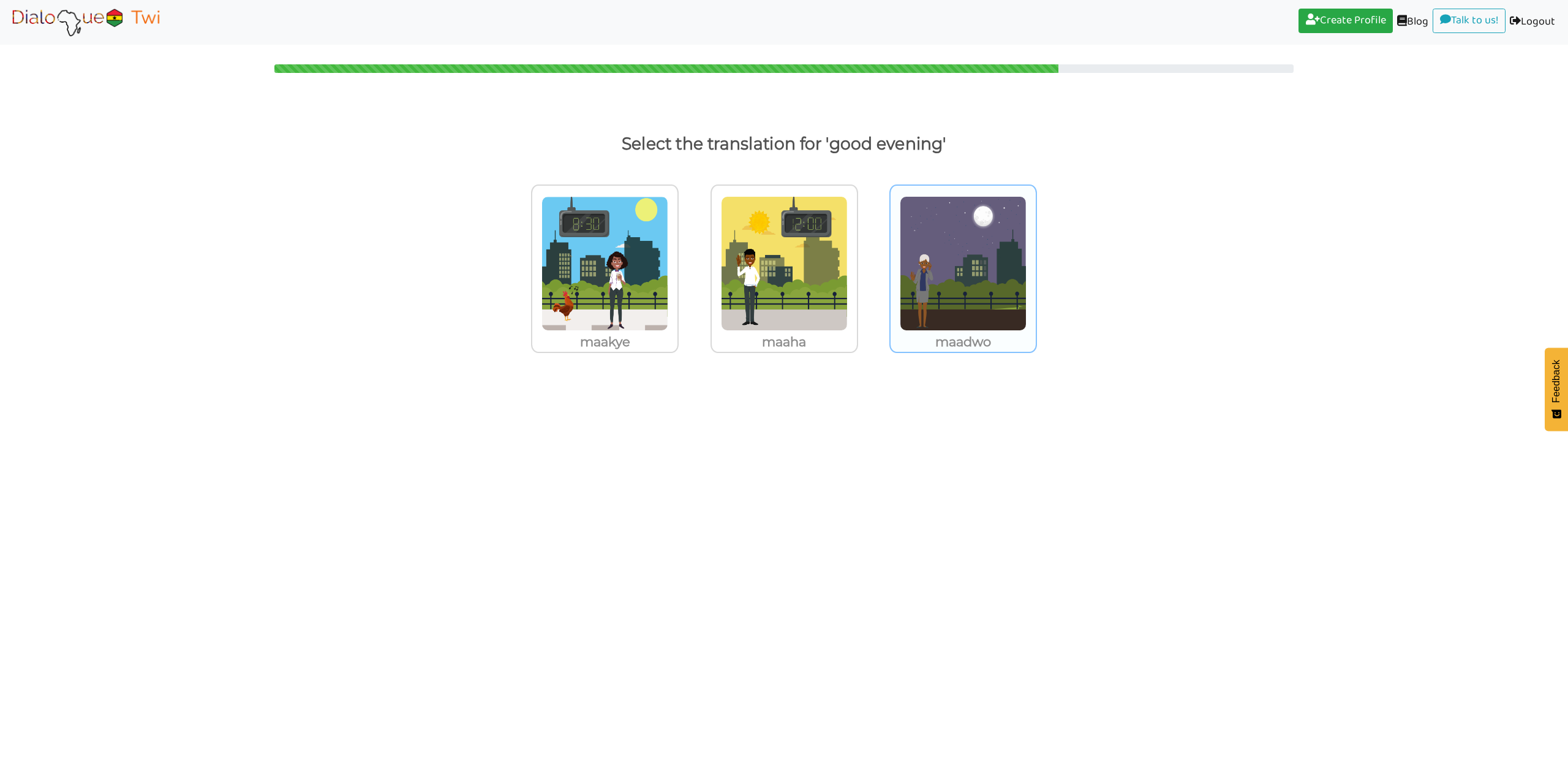
click at [972, 283] on img at bounding box center [963, 263] width 127 height 135
click at [1036, 261] on input "maadwo" at bounding box center [1040, 256] width 9 height 9
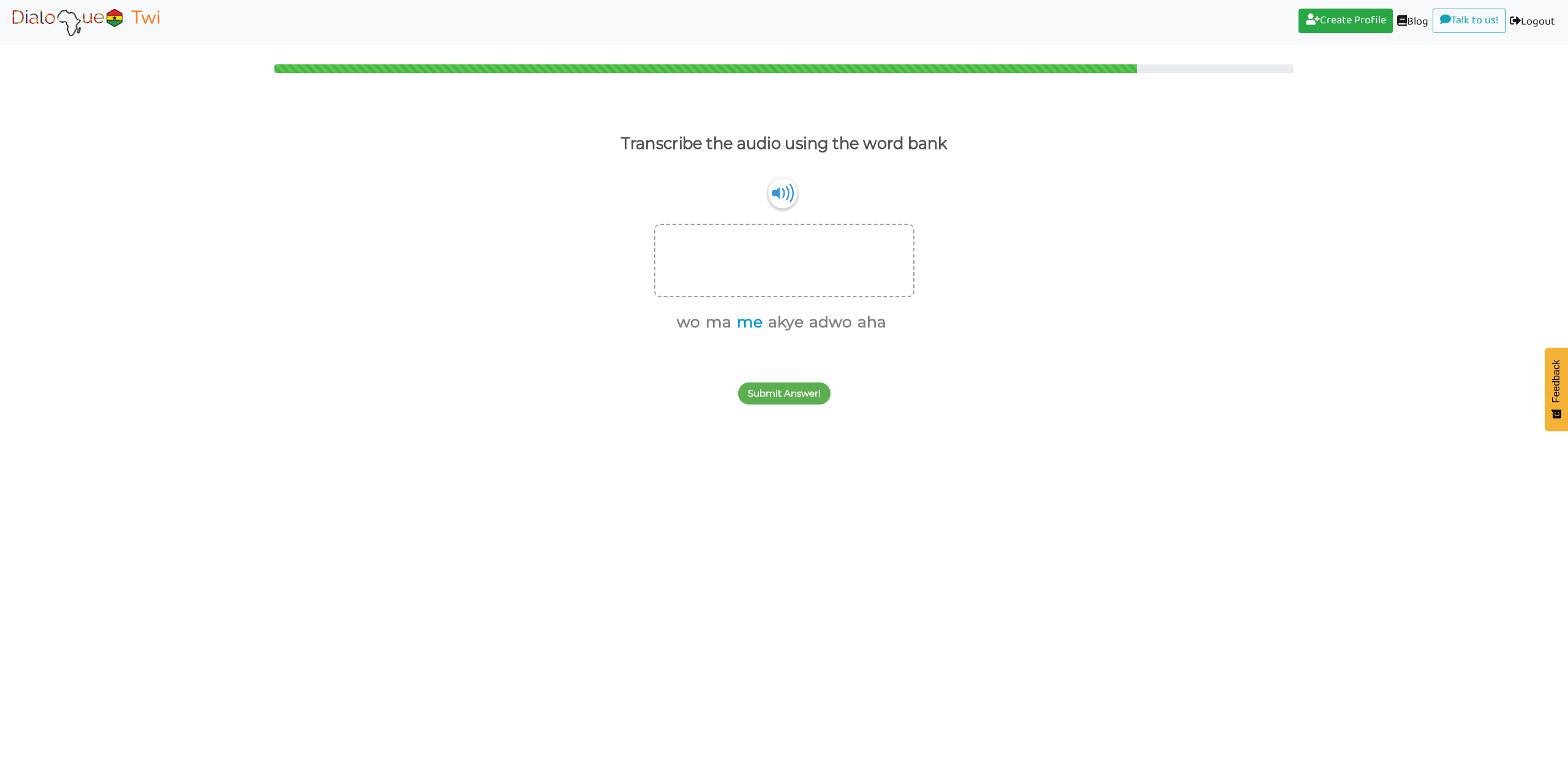
click at [748, 323] on button "me" at bounding box center [748, 323] width 30 height 23
click at [728, 323] on button "ma" at bounding box center [732, 323] width 30 height 23
click at [779, 190] on img at bounding box center [782, 192] width 29 height 31
click at [715, 323] on button "wo" at bounding box center [717, 323] width 28 height 23
click at [725, 323] on button "akye" at bounding box center [738, 323] width 40 height 23
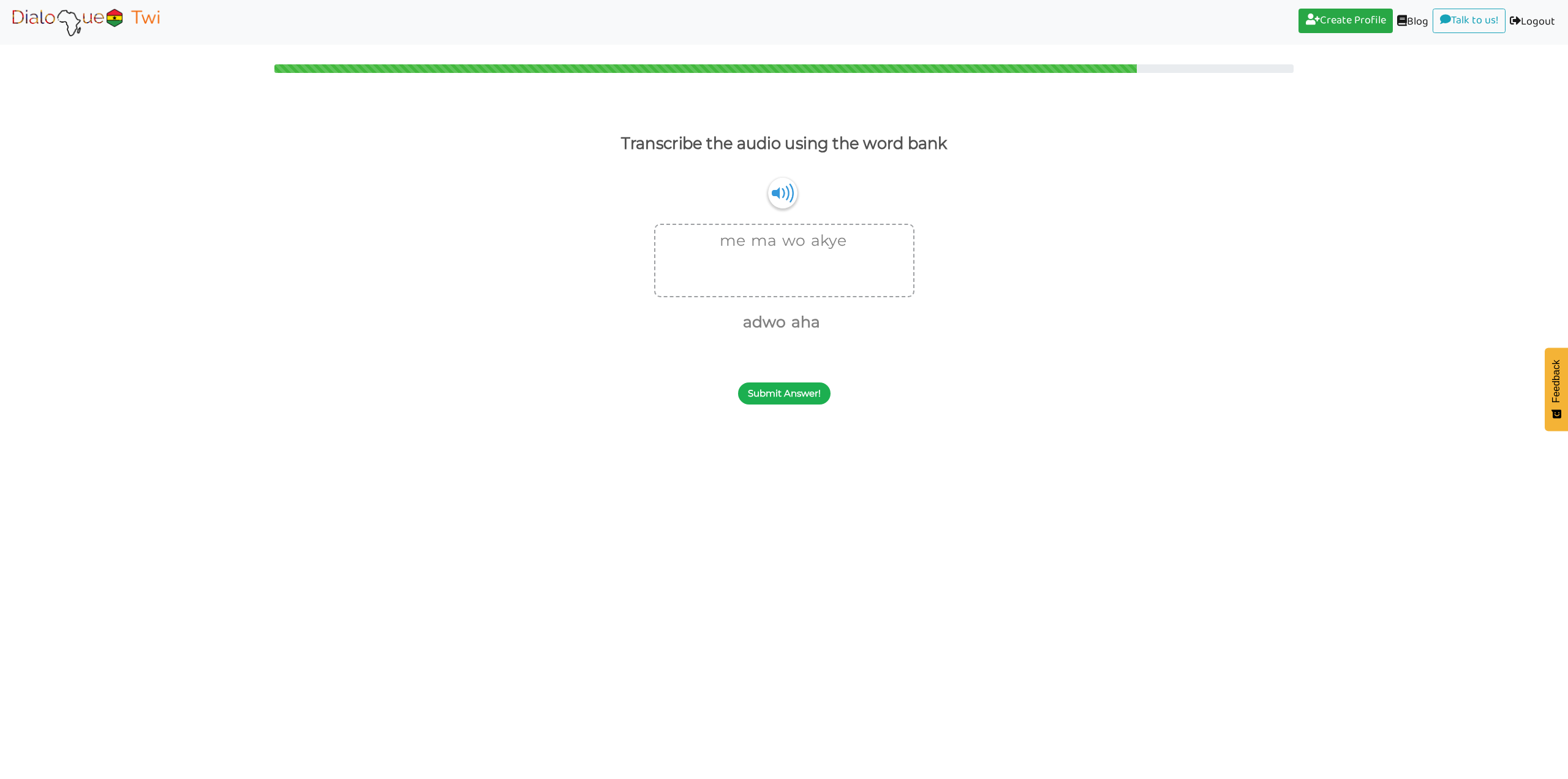
click at [786, 390] on button "Submit Answer!" at bounding box center [784, 393] width 93 height 22
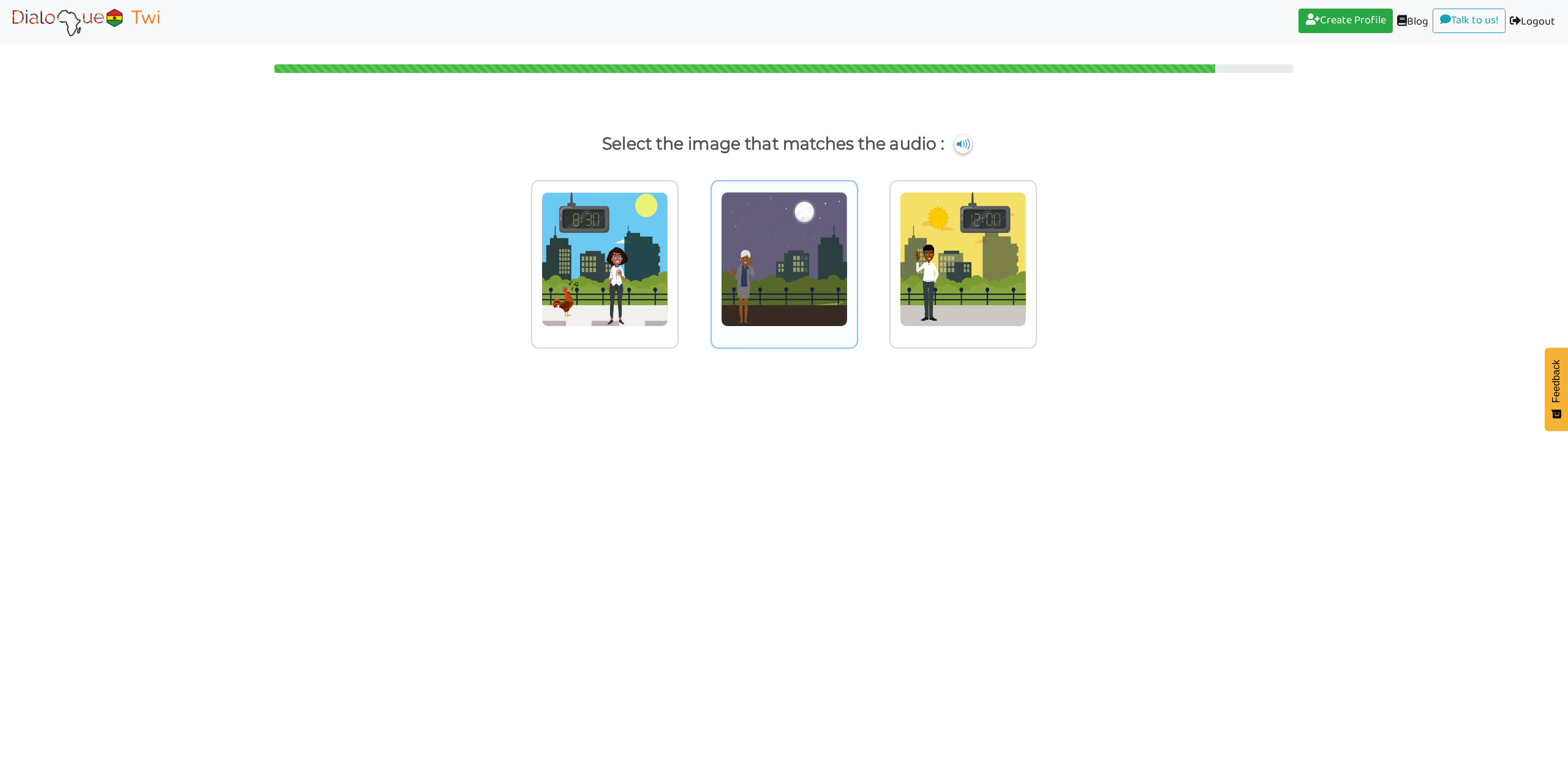
click at [787, 298] on img at bounding box center [784, 258] width 127 height 135
click at [857, 256] on input "radio" at bounding box center [861, 251] width 9 height 9
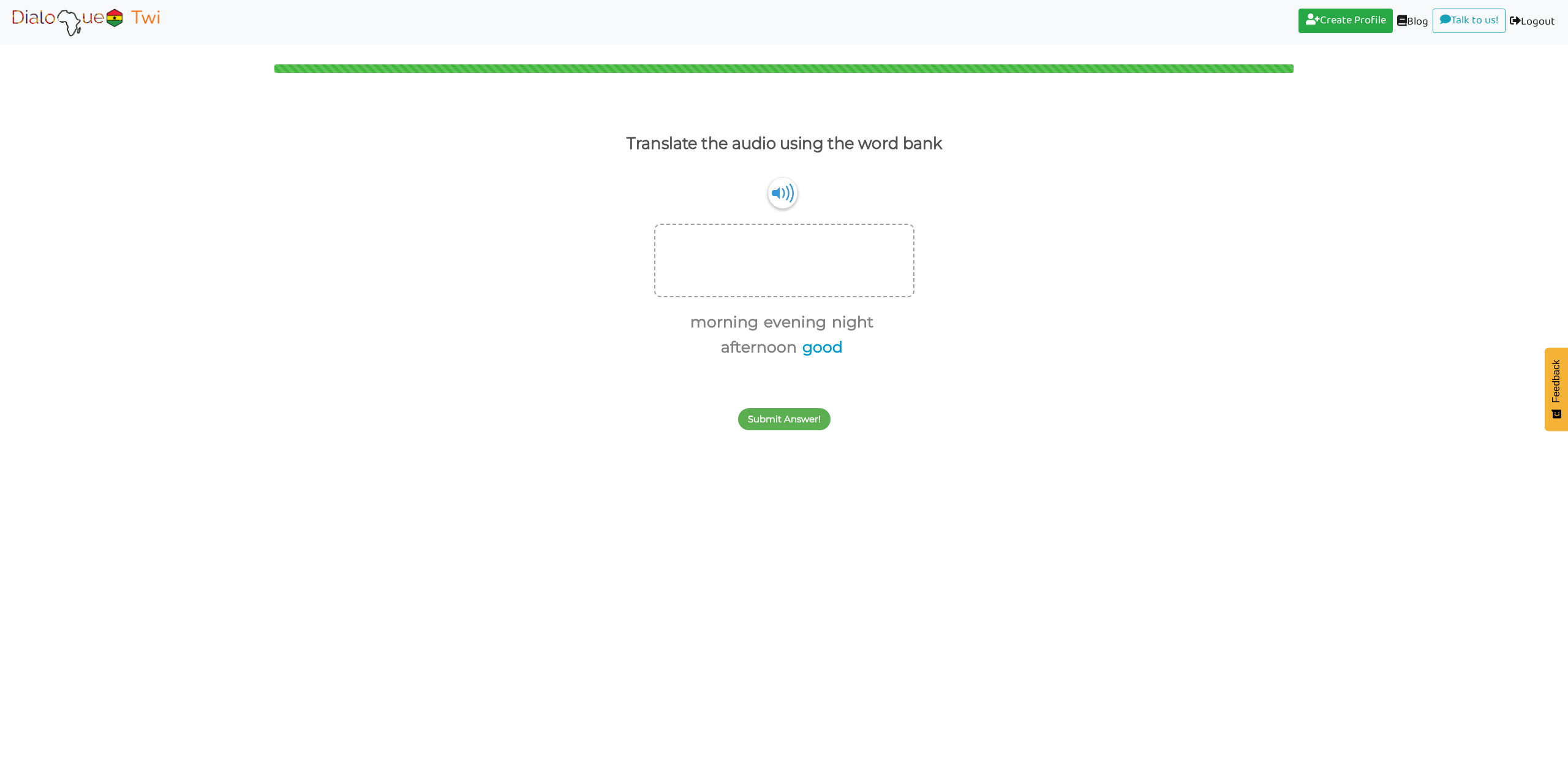
click at [814, 348] on button "good" at bounding box center [820, 348] width 45 height 23
click at [733, 320] on button "morning" at bounding box center [722, 323] width 73 height 23
click at [783, 397] on button "Submit Answer!" at bounding box center [784, 393] width 93 height 22
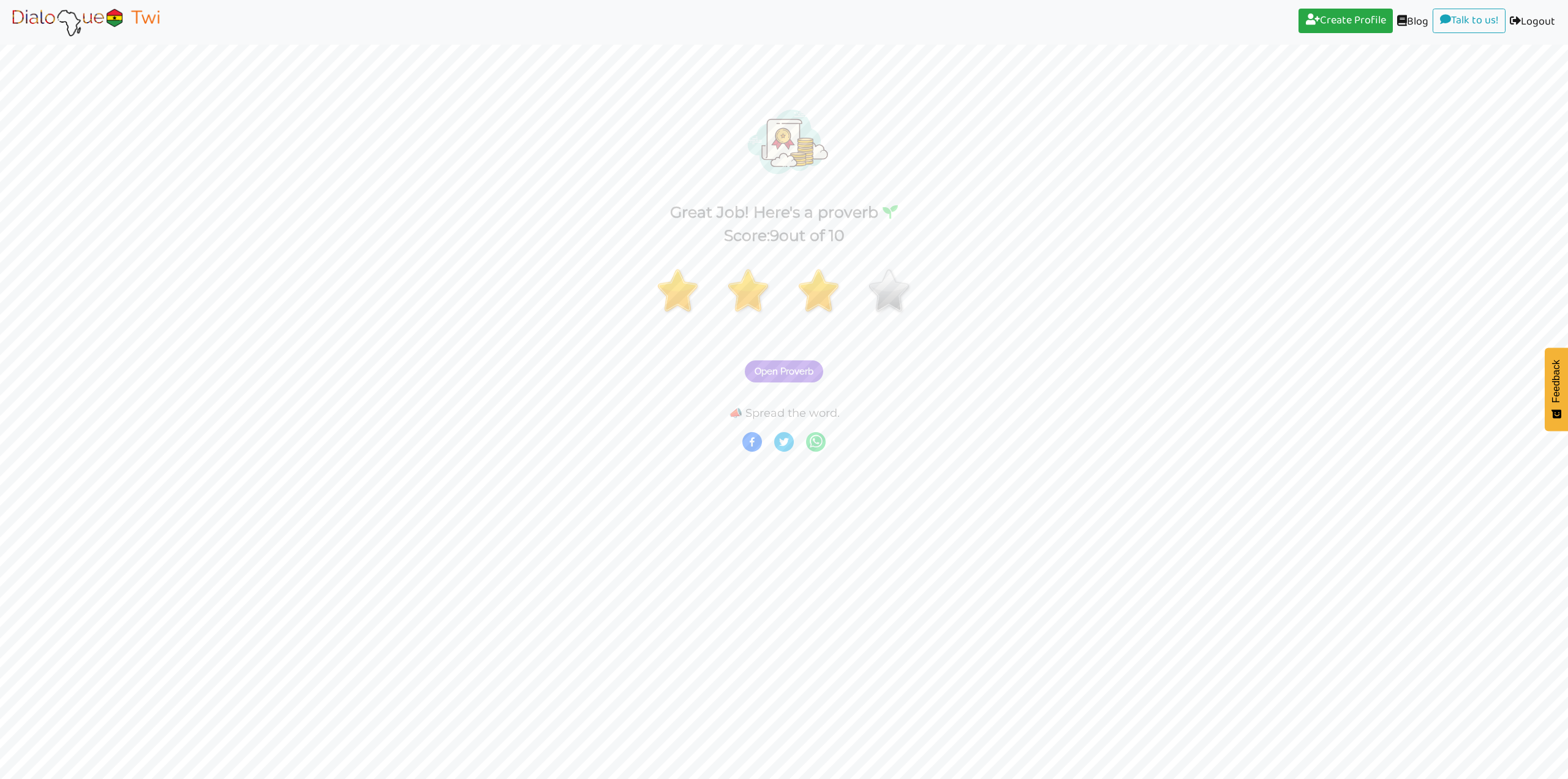
click at [802, 366] on button "Open Proverb" at bounding box center [784, 371] width 79 height 22
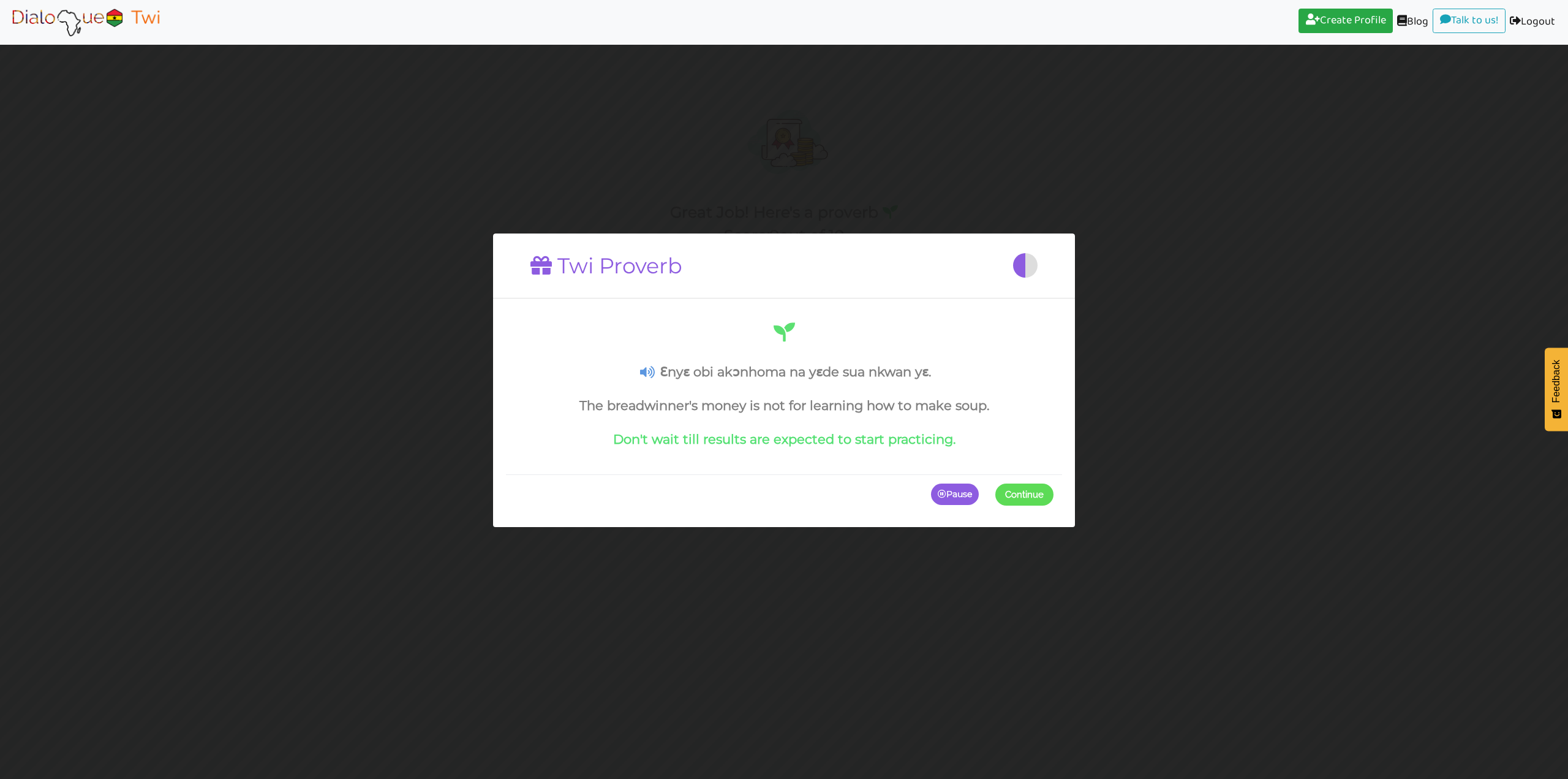
click at [1028, 496] on span "Continue" at bounding box center [1024, 494] width 38 height 11
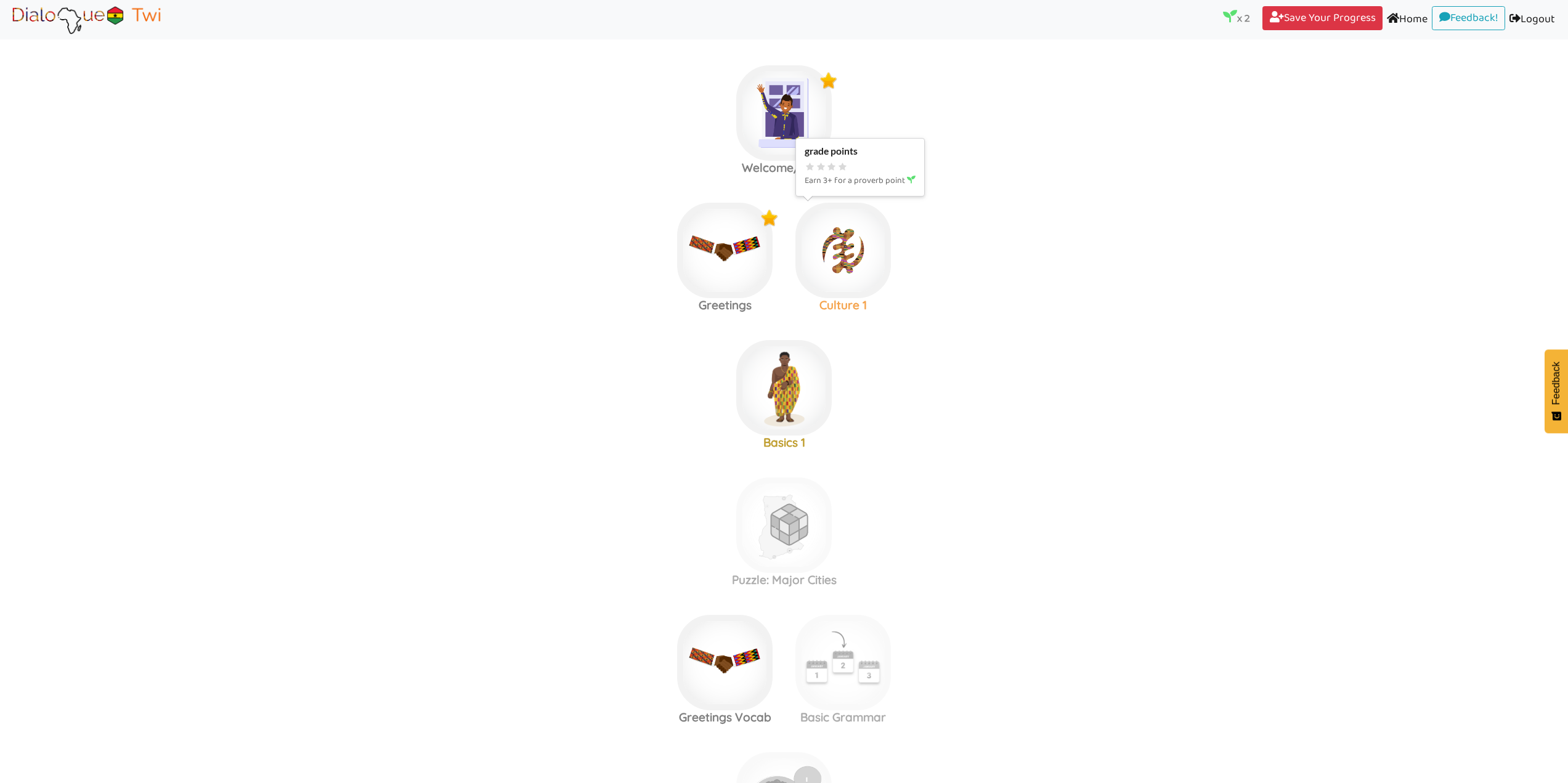
click at [852, 265] on img at bounding box center [843, 250] width 96 height 96
